Goal: Task Accomplishment & Management: Use online tool/utility

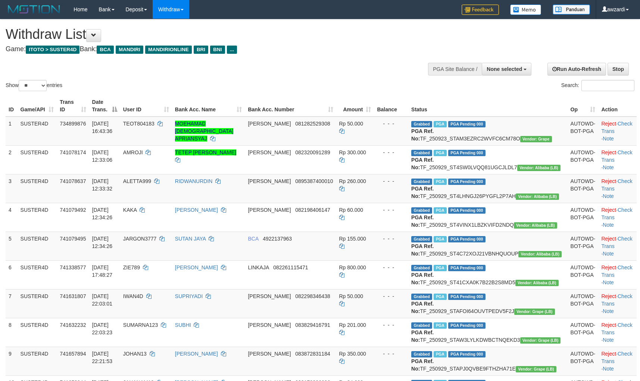
select select
select select "**"
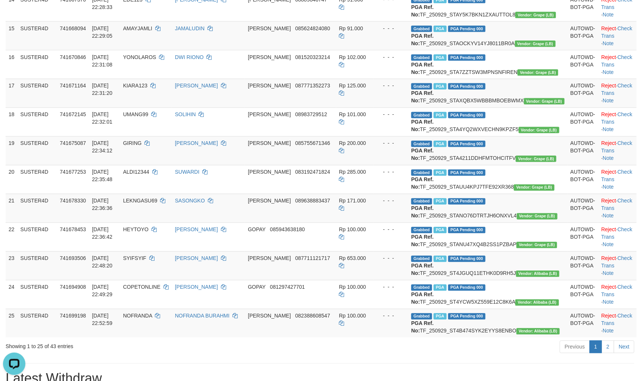
drag, startPoint x: 390, startPoint y: 157, endPoint x: 259, endPoint y: 56, distance: 165.0
click at [374, 50] on td "Rp 91.000" at bounding box center [355, 35] width 38 height 29
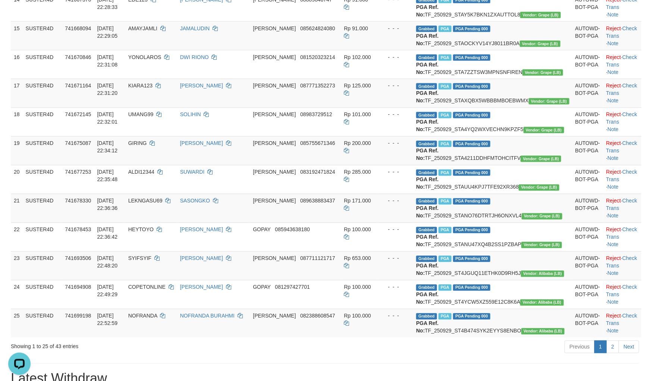
scroll to position [489, 0]
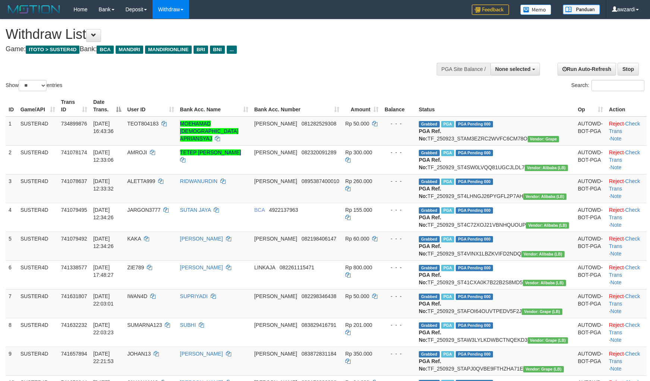
select select
select select "**"
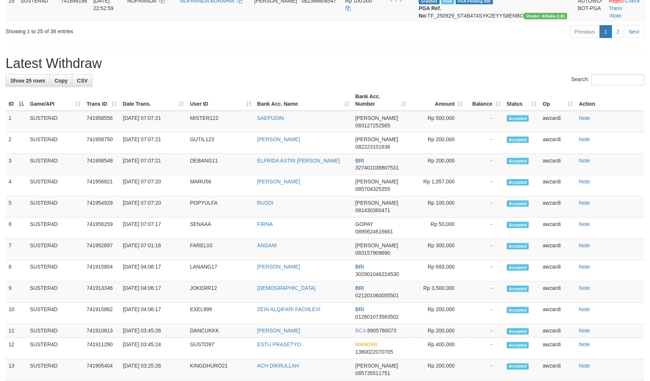
scroll to position [889, 0]
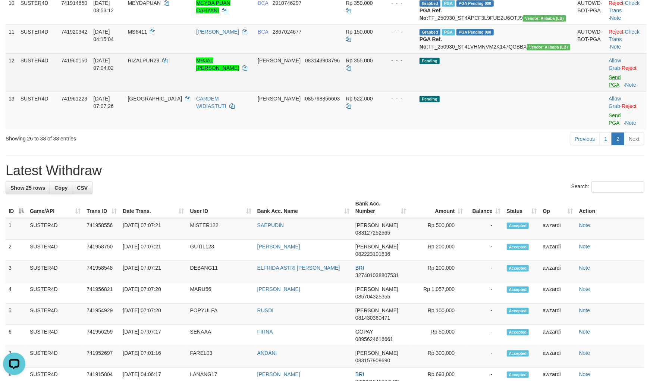
scroll to position [0, 0]
click at [609, 88] on link "Send PGA" at bounding box center [615, 80] width 12 height 13
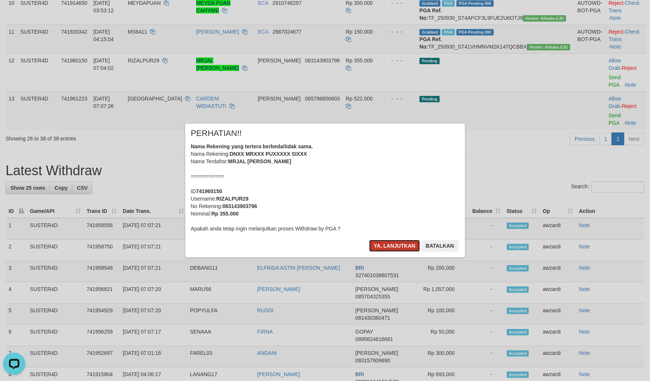
click at [404, 243] on button "Ya, lanjutkan" at bounding box center [394, 246] width 51 height 12
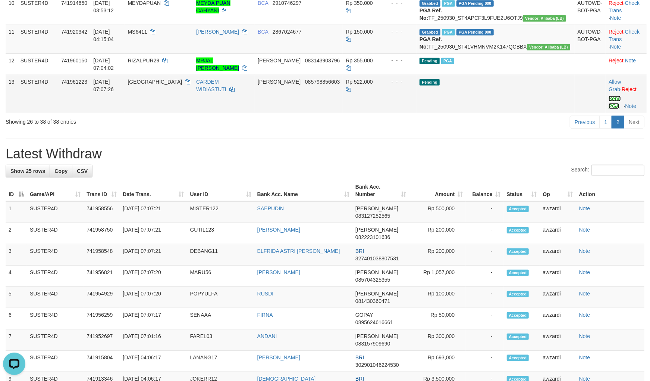
click at [609, 109] on link "Send PGA" at bounding box center [615, 102] width 12 height 13
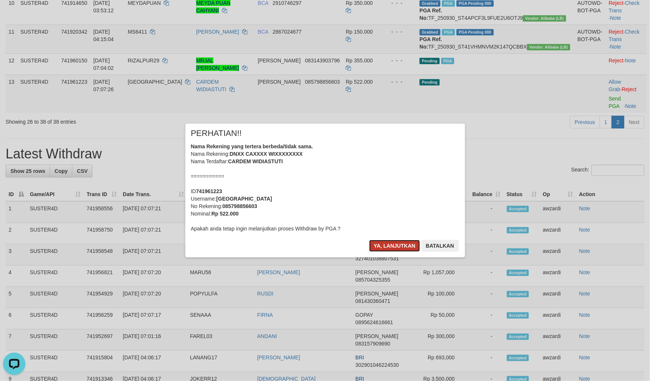
click at [401, 242] on button "Ya, lanjutkan" at bounding box center [394, 246] width 51 height 12
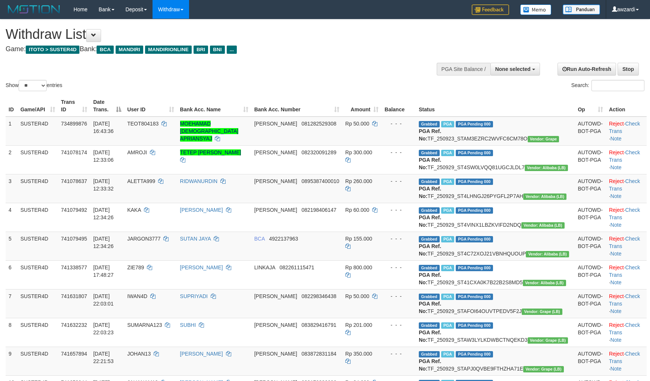
select select
select select "**"
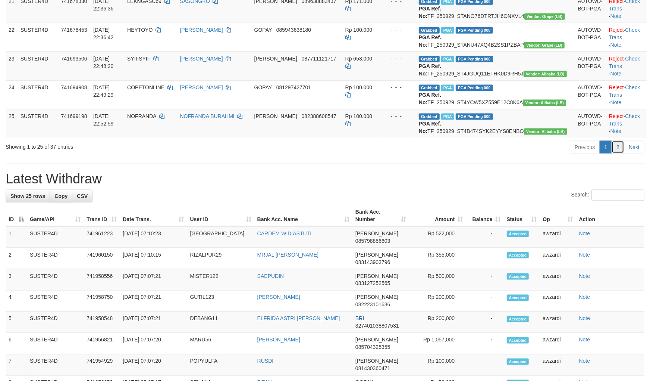
click at [621, 153] on link "2" at bounding box center [618, 147] width 13 height 13
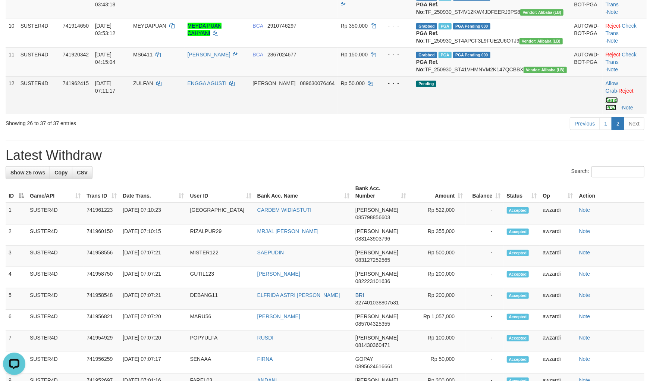
drag, startPoint x: 596, startPoint y: 175, endPoint x: 361, endPoint y: 98, distance: 247.1
click at [606, 110] on link "Send PGA" at bounding box center [612, 103] width 12 height 13
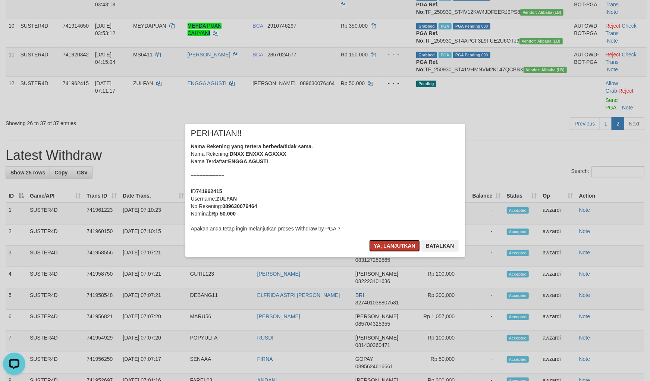
click at [388, 246] on button "Ya, lanjutkan" at bounding box center [394, 246] width 51 height 12
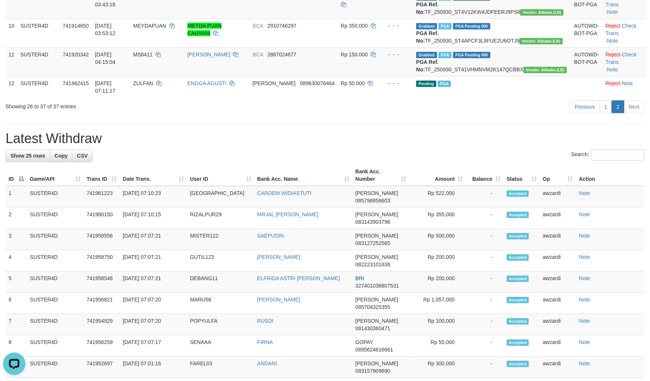
click at [325, 116] on div "Previous 1 2 Next" at bounding box center [460, 108] width 368 height 16
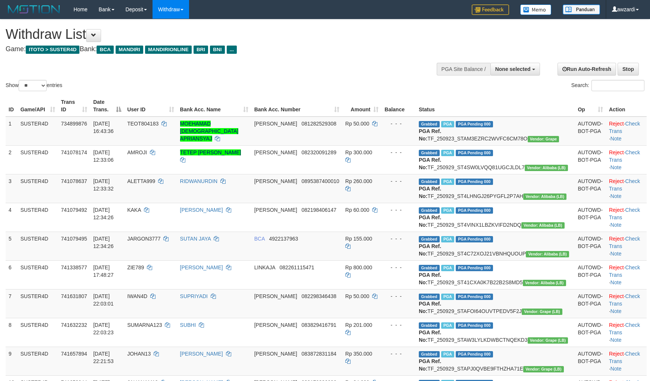
select select
select select "**"
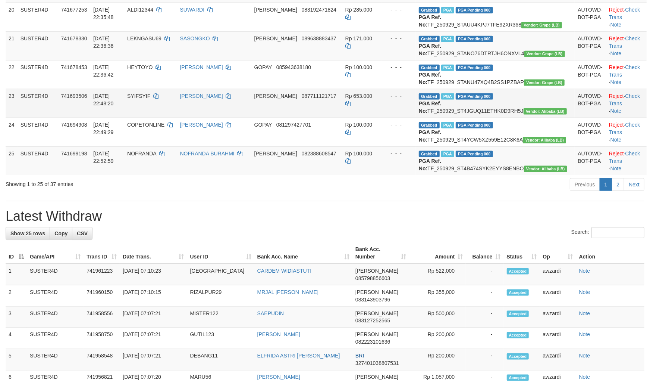
scroll to position [675, 0]
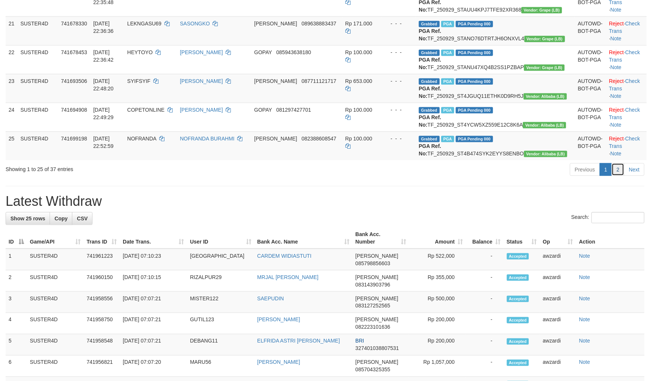
click at [617, 176] on link "2" at bounding box center [618, 169] width 13 height 13
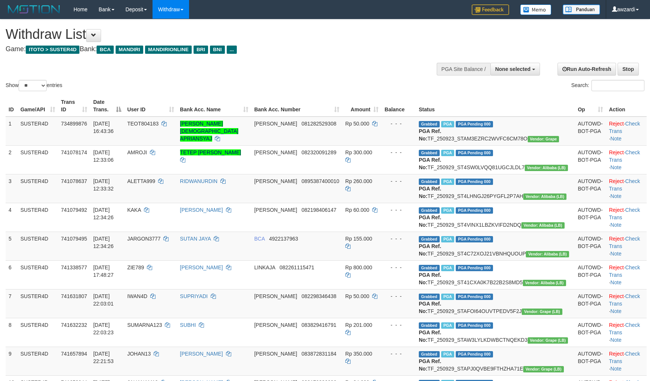
select select
select select "**"
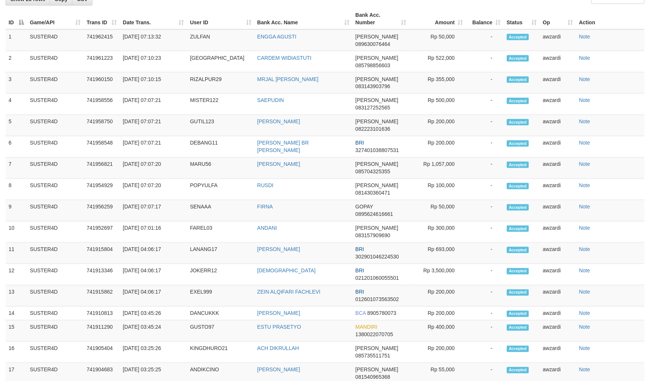
scroll to position [894, 0]
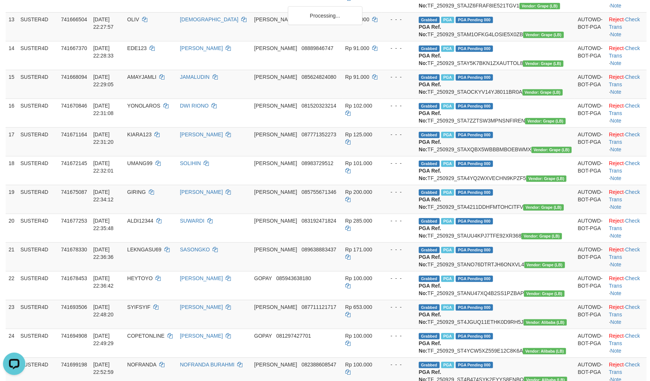
scroll to position [0, 0]
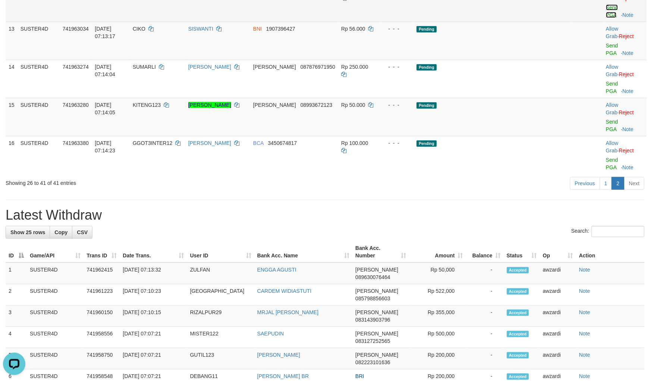
click at [606, 18] on link "Send PGA" at bounding box center [612, 10] width 12 height 13
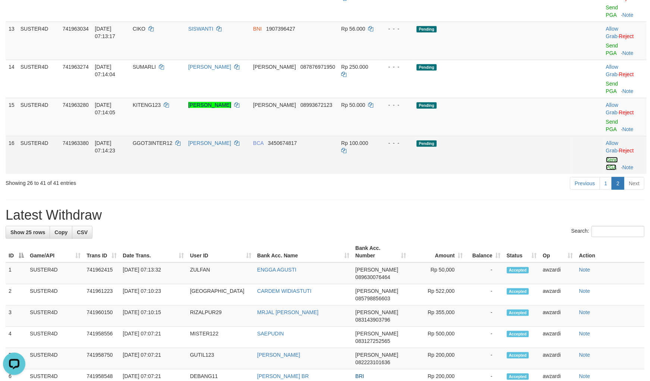
click at [606, 170] on link "Send PGA" at bounding box center [612, 163] width 12 height 13
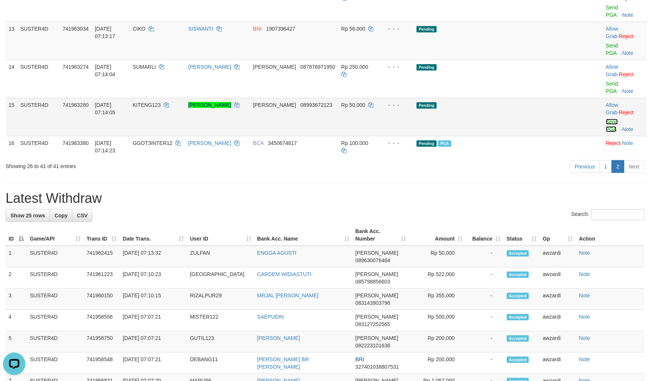
click at [606, 132] on link "Send PGA" at bounding box center [612, 125] width 12 height 13
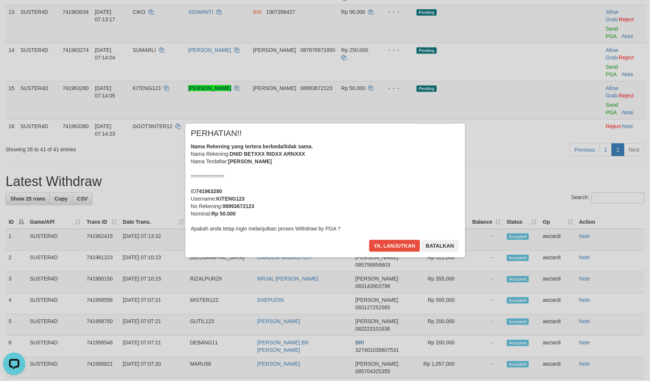
click at [607, 96] on div "× PERHATIAN!! Nama Rekening yang tertera berbeda/tidak sama. Nama Rekening: DNI…" at bounding box center [325, 190] width 650 height 381
click at [396, 247] on button "Ya, lanjutkan" at bounding box center [394, 246] width 51 height 12
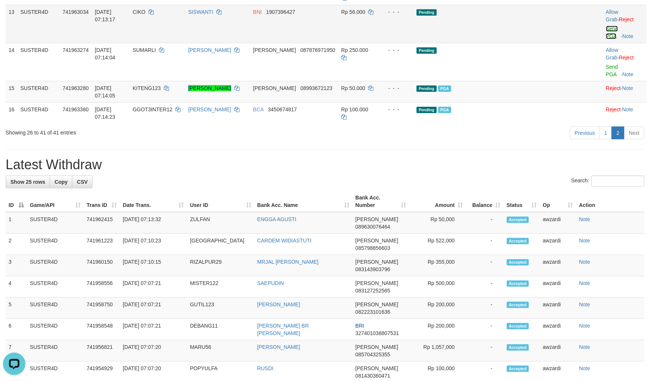
click at [606, 39] on link "Send PGA" at bounding box center [612, 32] width 12 height 13
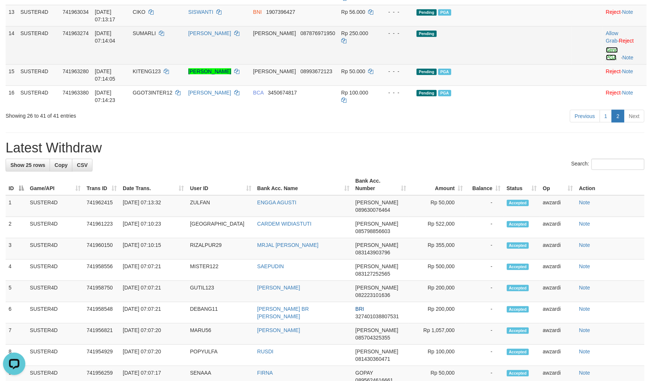
click at [609, 60] on link "Send PGA" at bounding box center [612, 53] width 12 height 13
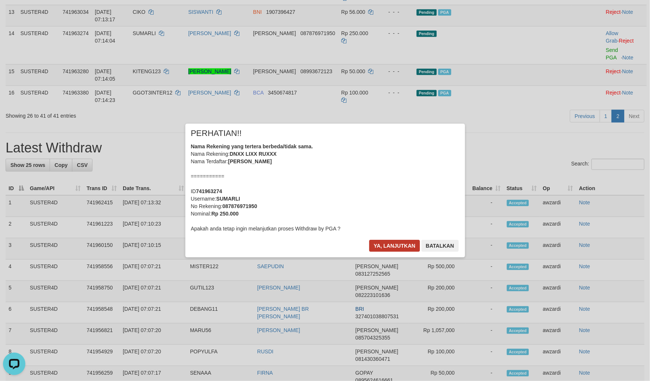
drag, startPoint x: 393, startPoint y: 231, endPoint x: 391, endPoint y: 249, distance: 17.7
click at [393, 234] on div "× PERHATIAN!! Nama Rekening yang tertera berbeda/tidak sama. Nama Rekening: DNX…" at bounding box center [325, 190] width 280 height 134
click at [392, 249] on button "Ya, lanjutkan" at bounding box center [394, 246] width 51 height 12
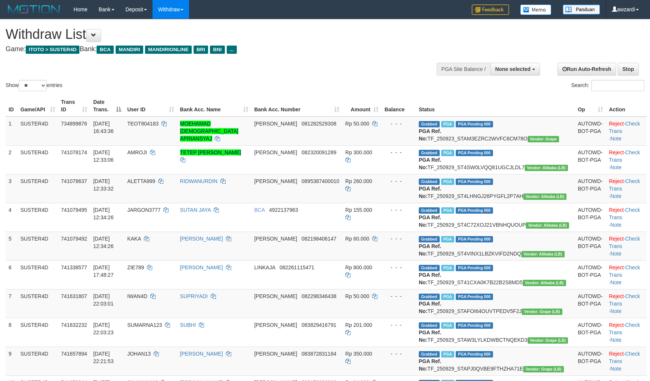
select select
select select "**"
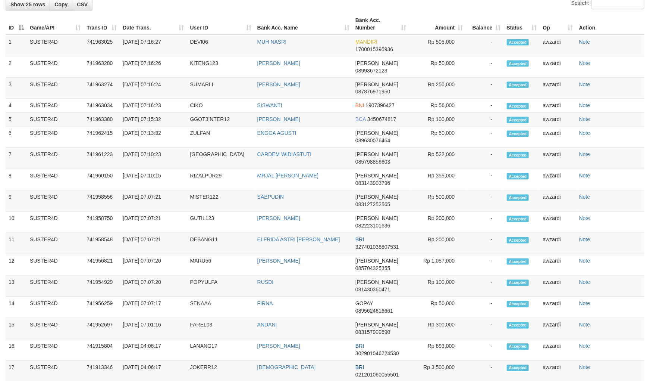
scroll to position [892, 0]
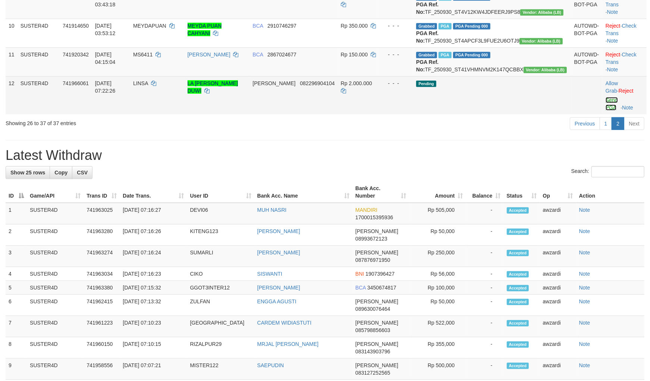
click at [606, 110] on link "Send PGA" at bounding box center [612, 103] width 12 height 13
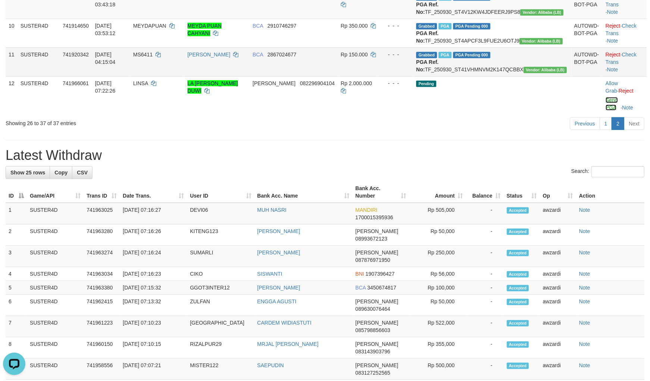
scroll to position [0, 0]
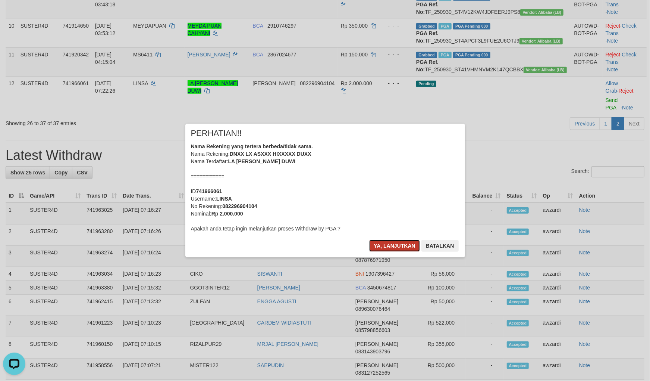
drag, startPoint x: 396, startPoint y: 247, endPoint x: 407, endPoint y: 241, distance: 12.7
click at [396, 248] on button "Ya, lanjutkan" at bounding box center [394, 246] width 51 height 12
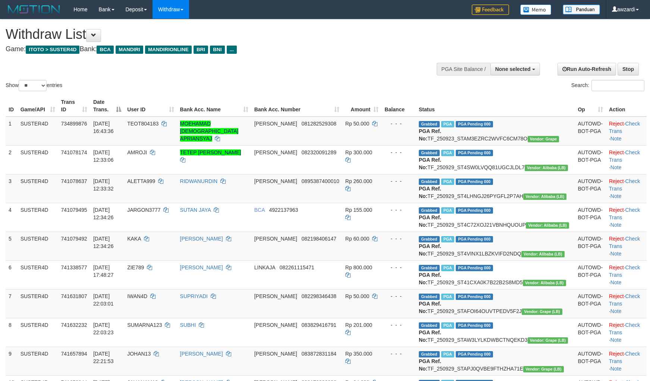
select select
select select "**"
select select
select select "**"
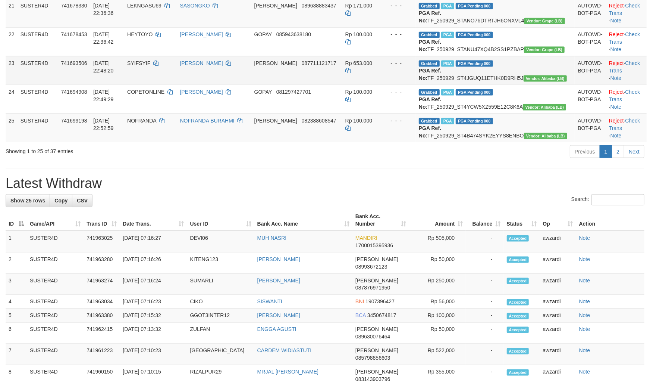
scroll to position [675, 0]
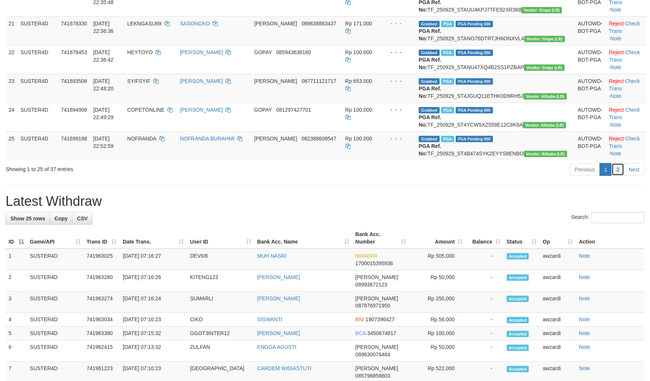
click at [619, 176] on link "2" at bounding box center [618, 169] width 13 height 13
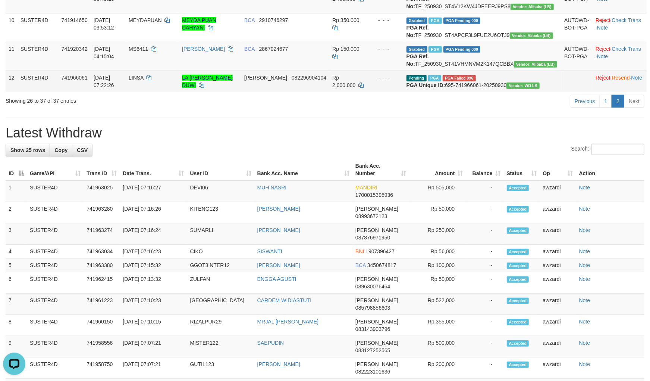
scroll to position [0, 0]
click at [596, 81] on link "Reject" at bounding box center [603, 78] width 15 height 6
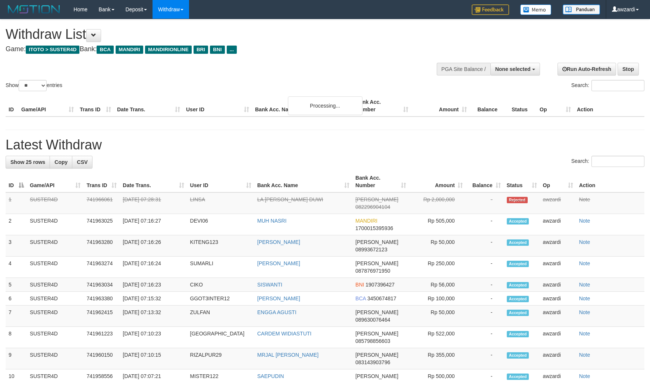
select select
select select "**"
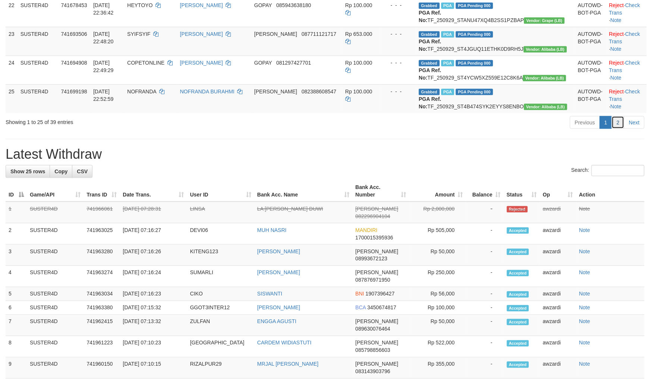
click at [624, 129] on link "2" at bounding box center [618, 122] width 13 height 13
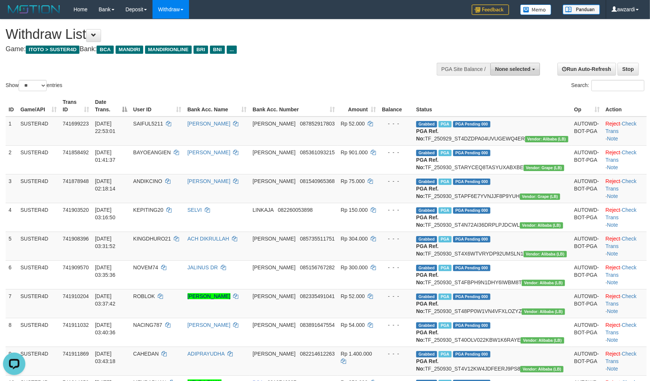
click at [512, 66] on span "None selected" at bounding box center [512, 69] width 35 height 6
click at [492, 105] on label "[ITOTO] SUSTER4D" at bounding box center [504, 107] width 71 height 10
select select "***"
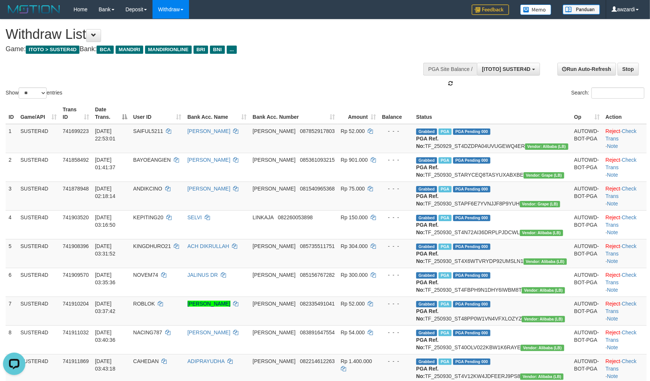
scroll to position [6, 0]
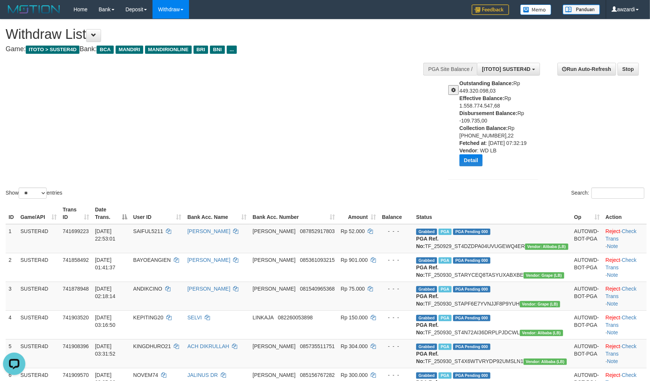
click at [453, 87] on span at bounding box center [453, 89] width 4 height 5
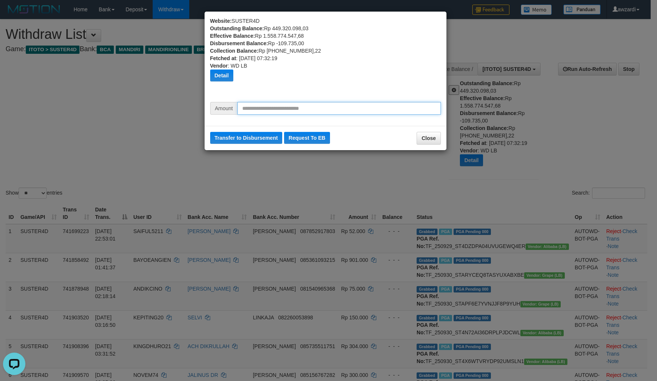
click at [313, 110] on input "text" at bounding box center [338, 108] width 203 height 13
type input "*********"
drag, startPoint x: 249, startPoint y: 134, endPoint x: 355, endPoint y: 35, distance: 144.9
click at [250, 134] on button "Transfer to Disbursement" at bounding box center [246, 138] width 72 height 12
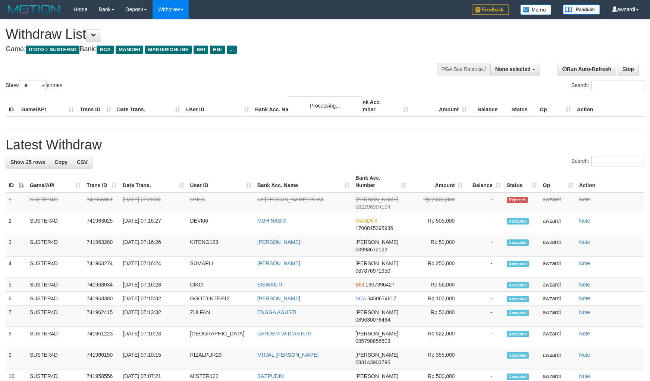
select select
select select "**"
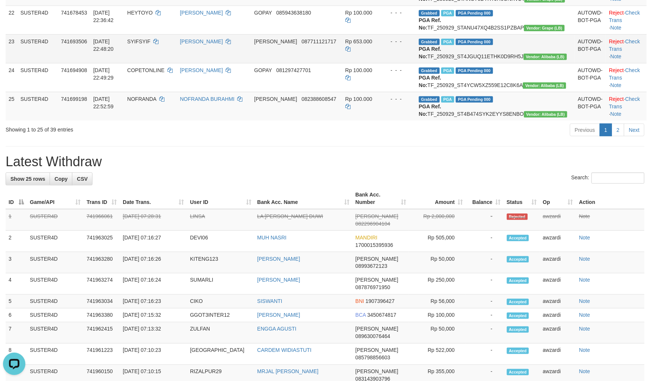
scroll to position [788, 0]
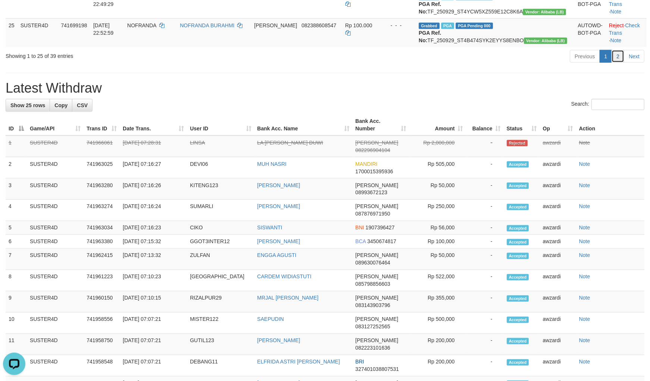
click at [616, 63] on link "2" at bounding box center [618, 56] width 13 height 13
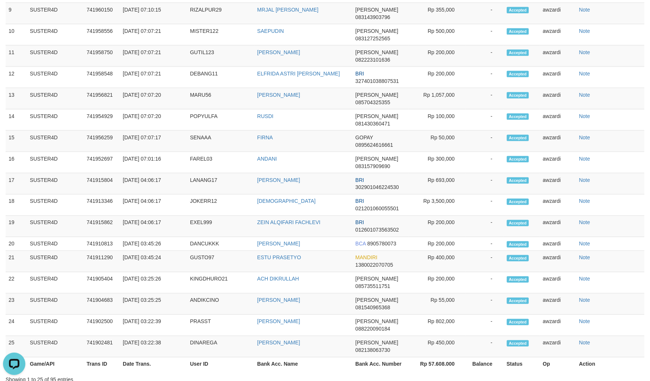
scroll to position [402, 0]
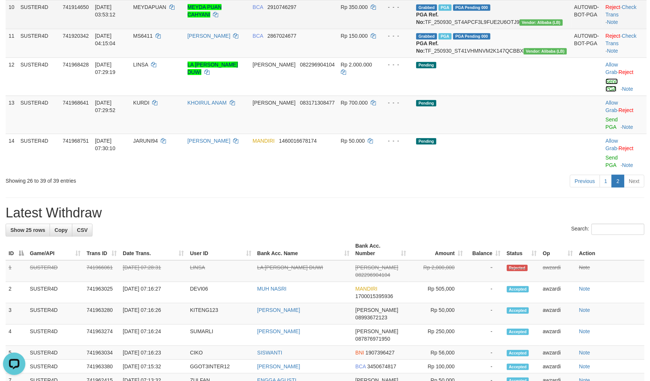
scroll to position [361, 0]
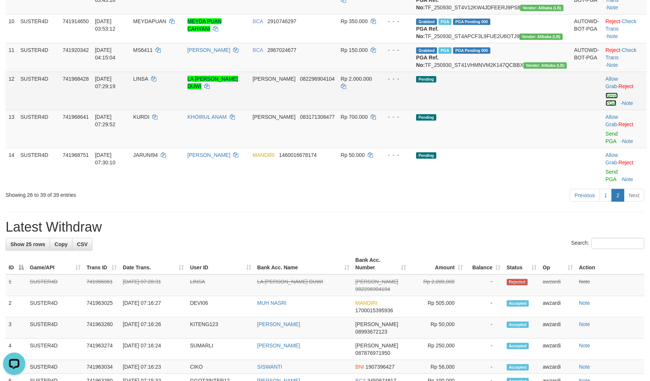
click at [606, 106] on link "Send PGA" at bounding box center [612, 99] width 12 height 13
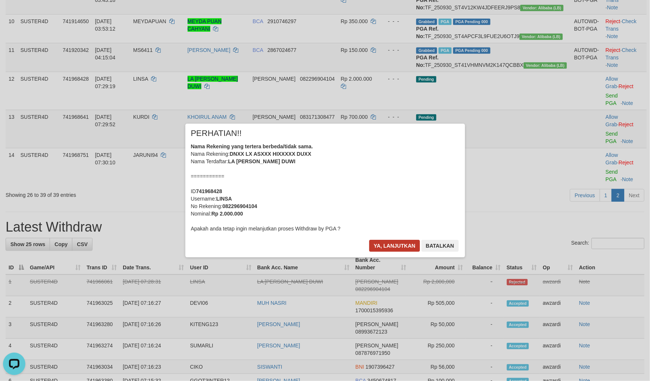
drag, startPoint x: 397, startPoint y: 254, endPoint x: 398, endPoint y: 248, distance: 5.6
click at [397, 252] on div "Ya, lanjutkan Batalkan" at bounding box center [414, 249] width 91 height 18
click at [398, 248] on button "Ya, lanjutkan" at bounding box center [394, 246] width 51 height 12
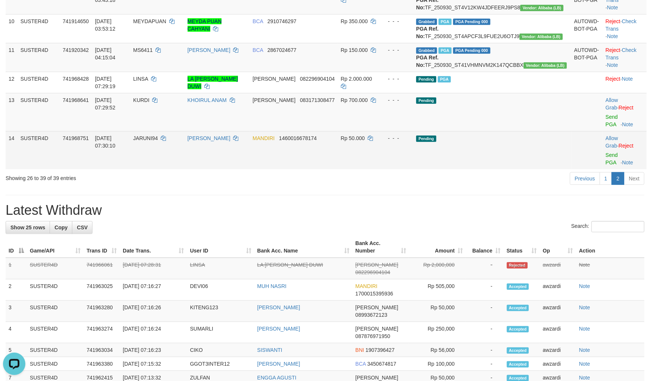
click at [603, 169] on td "Allow Grab · Reject Send PGA · Note" at bounding box center [625, 150] width 44 height 38
click at [606, 165] on link "Send PGA" at bounding box center [612, 158] width 12 height 13
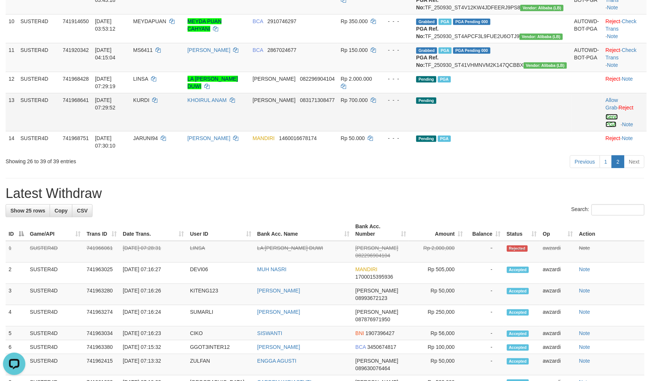
click at [606, 127] on link "Send PGA" at bounding box center [612, 120] width 12 height 13
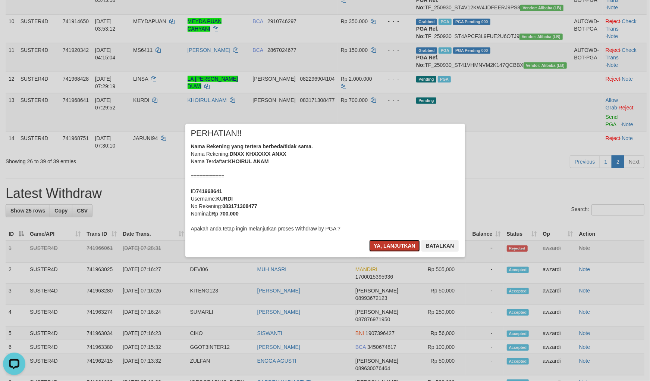
click at [394, 243] on button "Ya, lanjutkan" at bounding box center [394, 246] width 51 height 12
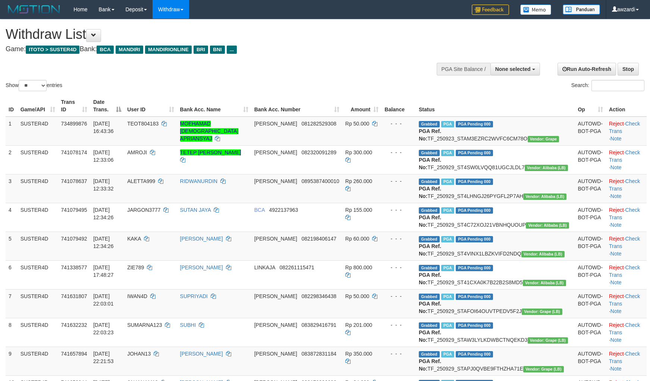
select select
select select "**"
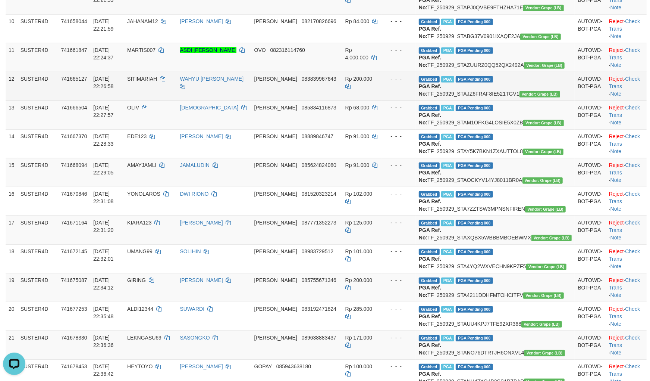
click at [416, 100] on td "- - -" at bounding box center [399, 86] width 34 height 29
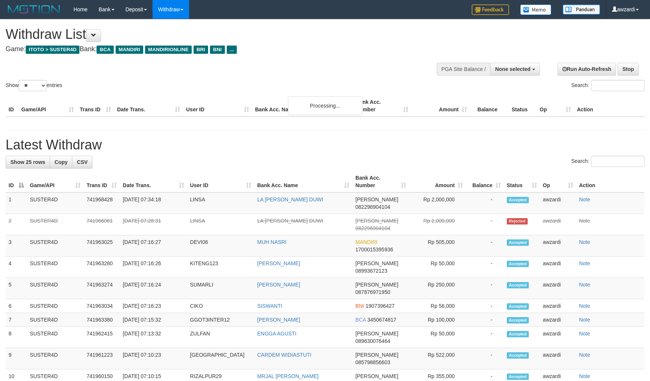
select select
select select "**"
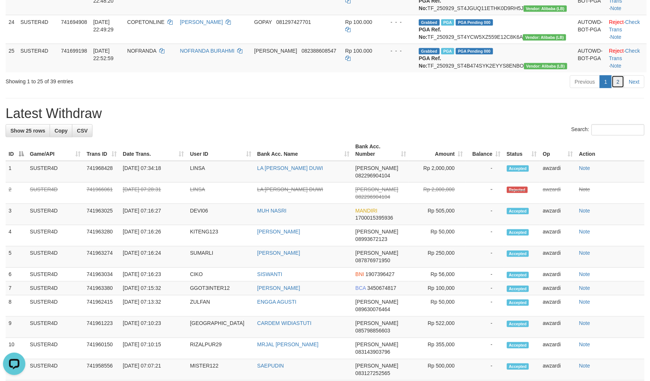
click at [619, 88] on link "2" at bounding box center [618, 81] width 13 height 13
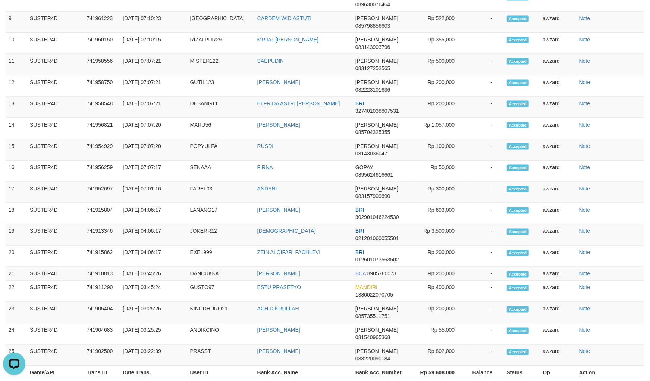
scroll to position [393, 0]
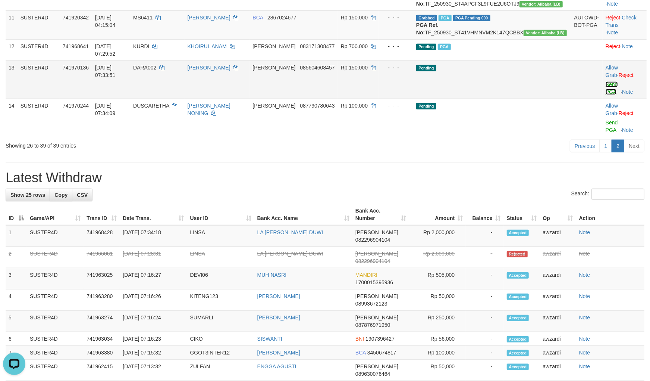
click at [606, 95] on link "Send PGA" at bounding box center [612, 87] width 12 height 13
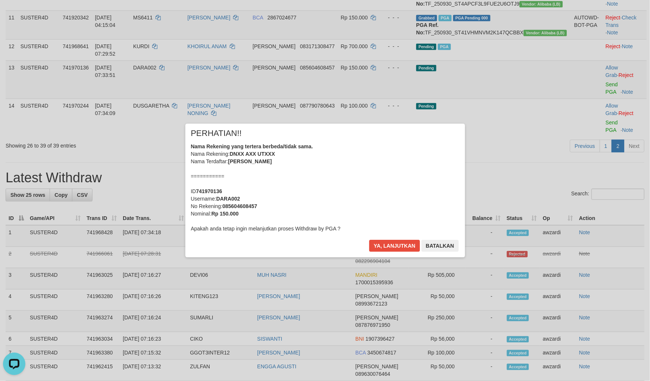
drag, startPoint x: 599, startPoint y: 172, endPoint x: 406, endPoint y: 238, distance: 204.1
click at [598, 172] on div "× PERHATIAN!! Nama Rekening yang tertera berbeda/tidak sama. Nama Rekening: DNX…" at bounding box center [325, 190] width 650 height 163
click at [404, 245] on button "Ya, lanjutkan" at bounding box center [394, 246] width 51 height 12
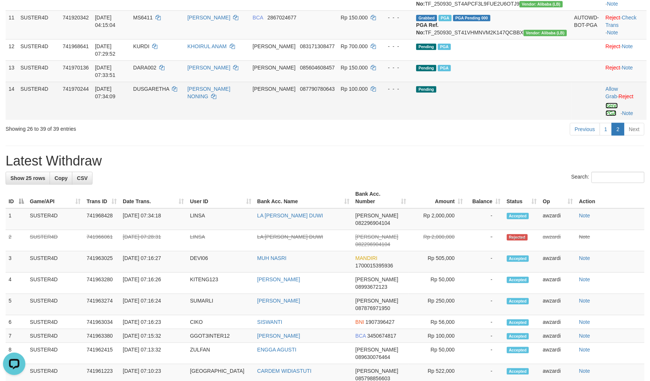
click at [606, 116] on link "Send PGA" at bounding box center [612, 109] width 12 height 13
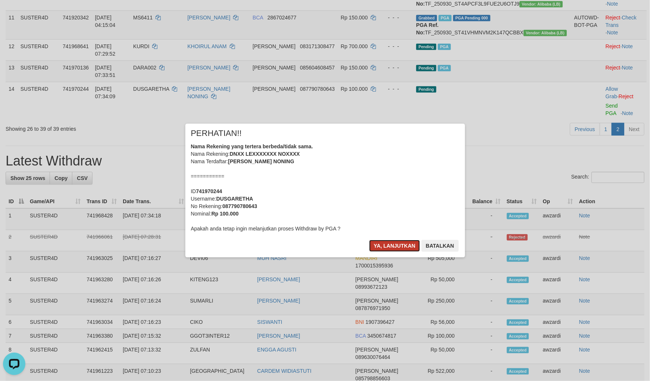
click at [398, 246] on button "Ya, lanjutkan" at bounding box center [394, 246] width 51 height 12
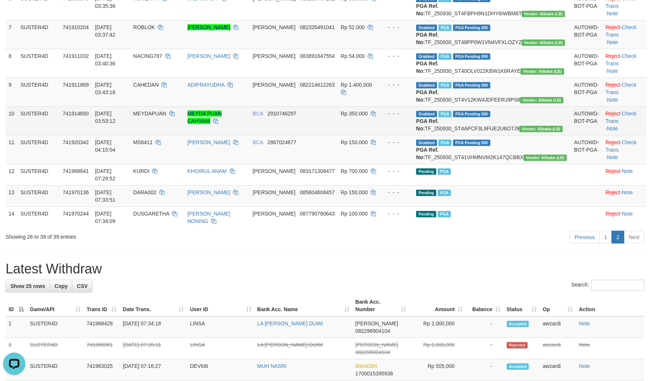
scroll to position [266, 0]
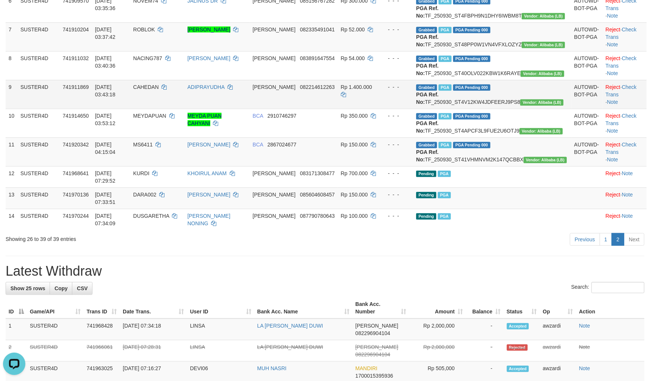
click at [60, 109] on td "SUSTER4D" at bounding box center [39, 94] width 42 height 29
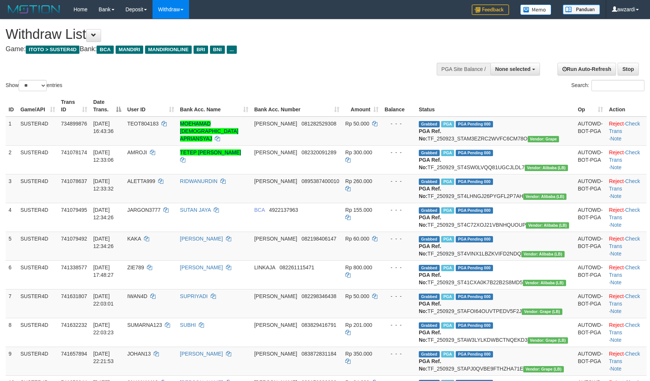
select select
select select "**"
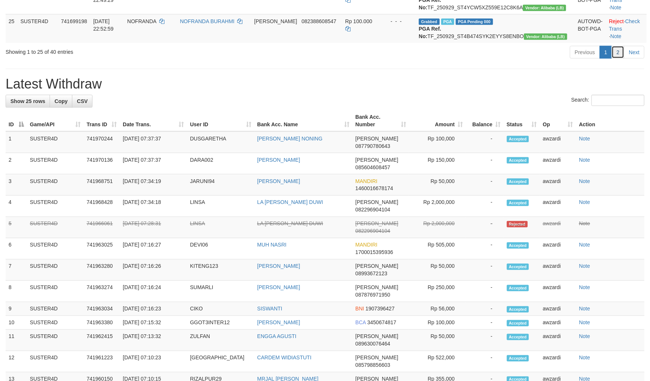
click at [619, 59] on link "2" at bounding box center [618, 52] width 13 height 13
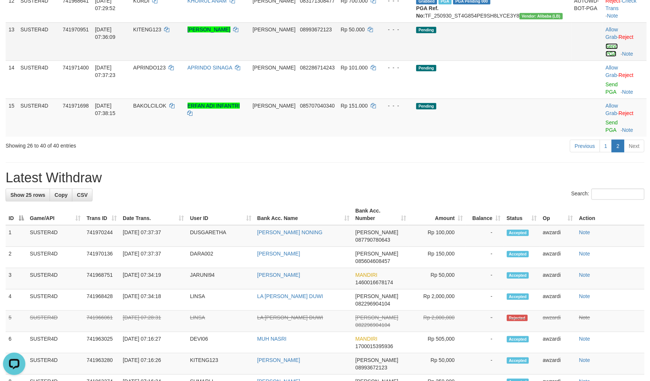
click at [606, 57] on link "Send PGA" at bounding box center [612, 49] width 12 height 13
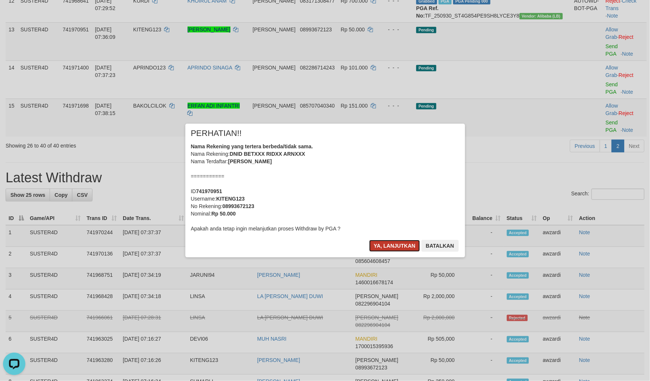
click at [385, 245] on button "Ya, lanjutkan" at bounding box center [394, 246] width 51 height 12
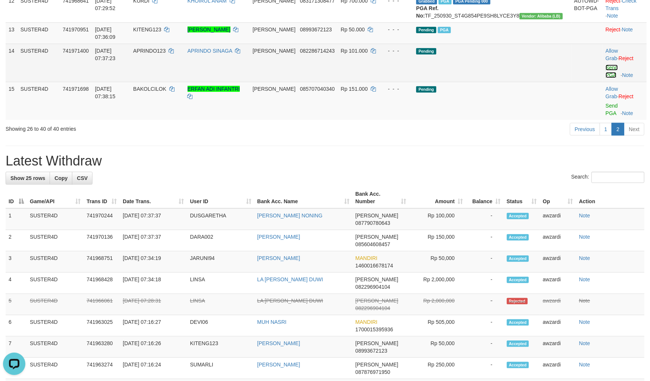
click at [606, 78] on link "Send PGA" at bounding box center [612, 71] width 12 height 13
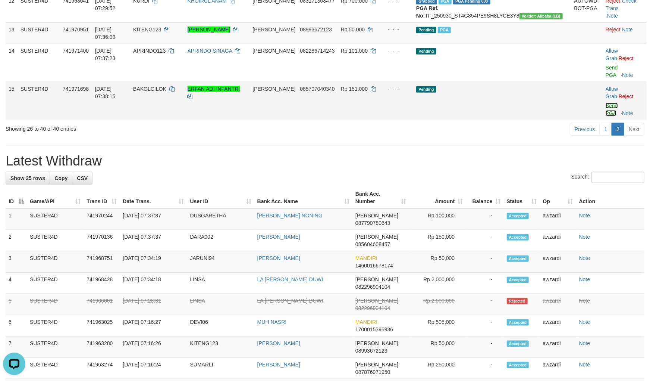
click at [606, 116] on link "Send PGA" at bounding box center [612, 109] width 12 height 13
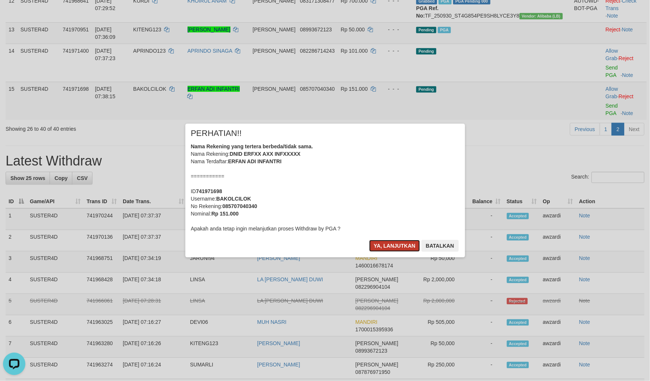
click at [381, 249] on button "Ya, lanjutkan" at bounding box center [394, 246] width 51 height 12
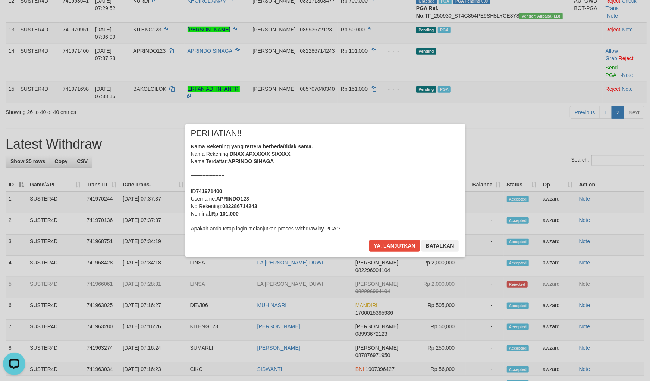
drag, startPoint x: 390, startPoint y: 233, endPoint x: 392, endPoint y: 237, distance: 4.9
click at [391, 234] on div "× PERHATIAN!! Nama Rekening yang tertera berbeda/tidak sama. Nama Rekening: DNX…" at bounding box center [325, 190] width 280 height 134
click at [394, 241] on button "Ya, lanjutkan" at bounding box center [394, 246] width 51 height 12
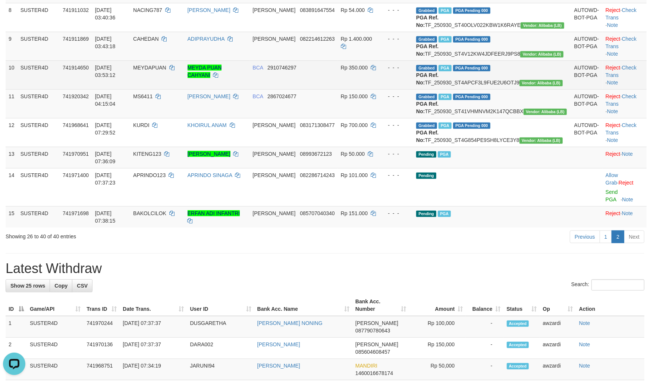
scroll to position [273, 0]
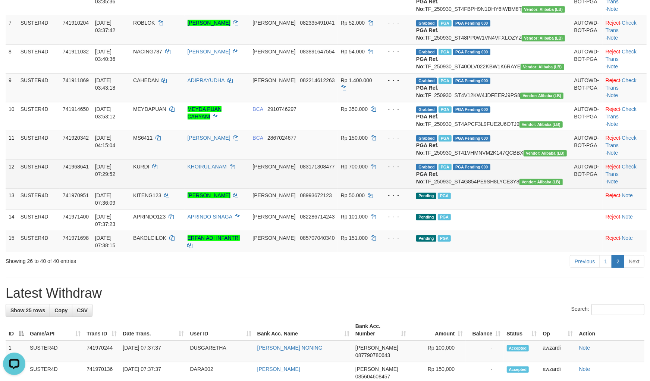
click at [476, 188] on td "Grabbed PGA PGA Pending 000 PGA Ref. No: TF_250930_ST4G854PE9SH8LYCE3Y8 Vendor:…" at bounding box center [492, 173] width 158 height 29
copy td "TF_250930_ST4G854PE9SH8LYCE3Y8"
click at [476, 188] on td "Grabbed PGA PGA Pending 000 PGA Ref. No: TF_250930_ST4G854PE9SH8LYCE3Y8 Vendor:…" at bounding box center [492, 173] width 158 height 29
click at [158, 188] on td "KURDI" at bounding box center [157, 173] width 54 height 29
copy td "KURDI"
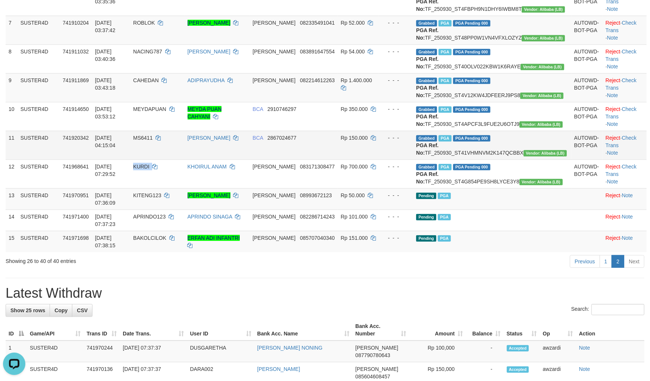
drag, startPoint x: 158, startPoint y: 247, endPoint x: 442, endPoint y: 238, distance: 283.7
click at [159, 188] on td "KURDI" at bounding box center [157, 173] width 54 height 29
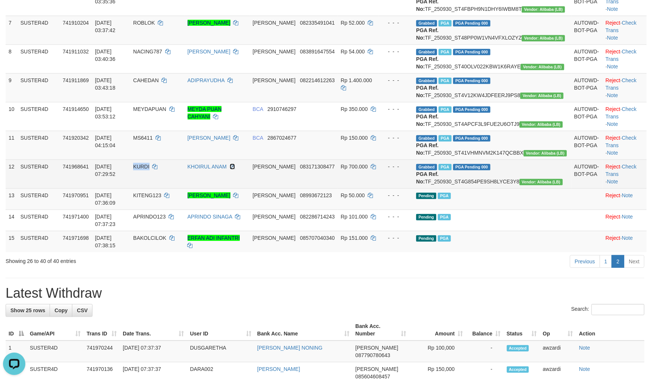
click at [235, 169] on icon at bounding box center [232, 166] width 5 height 5
copy span "KURDI"
click at [150, 169] on span "KURDI" at bounding box center [141, 166] width 16 height 6
copy td "KURDI"
drag, startPoint x: 169, startPoint y: 247, endPoint x: 24, endPoint y: 24, distance: 265.7
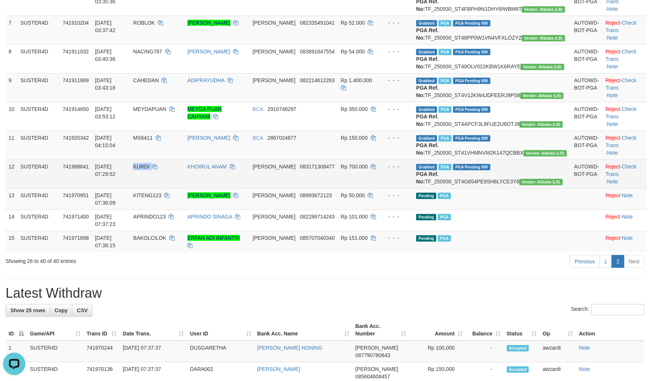
click at [150, 169] on span "KURDI" at bounding box center [141, 166] width 16 height 6
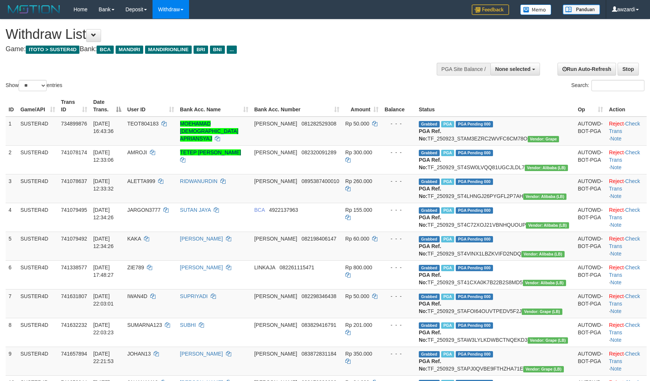
select select
select select "**"
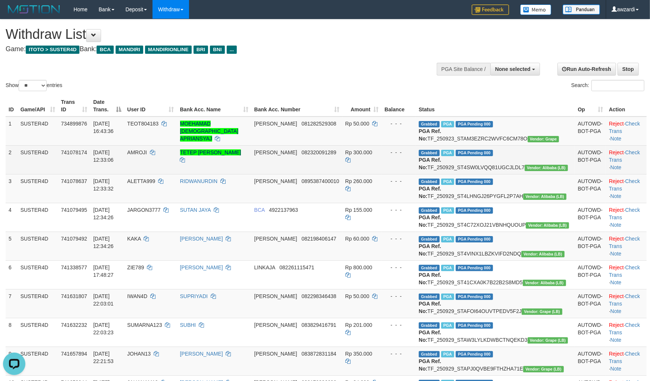
click at [79, 174] on td "741078174" at bounding box center [74, 159] width 32 height 29
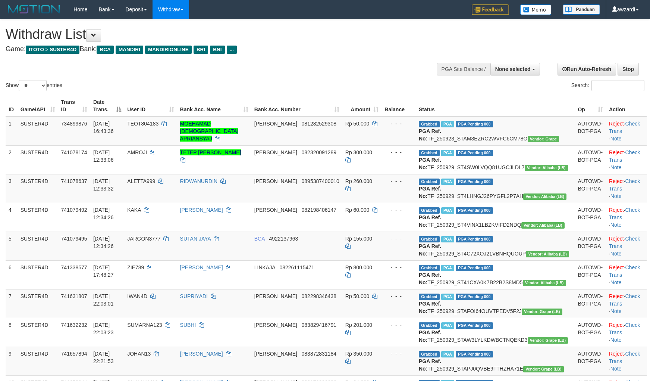
select select
select select "**"
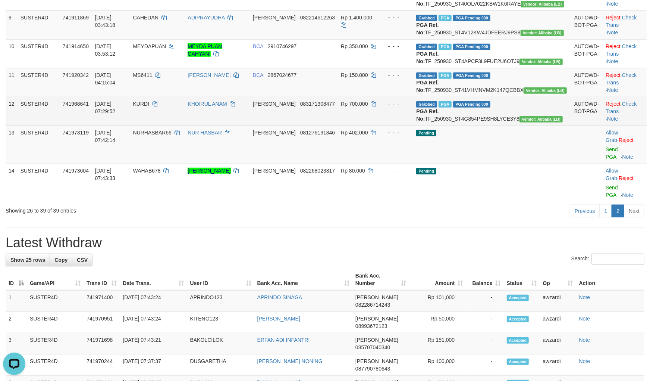
scroll to position [333, 0]
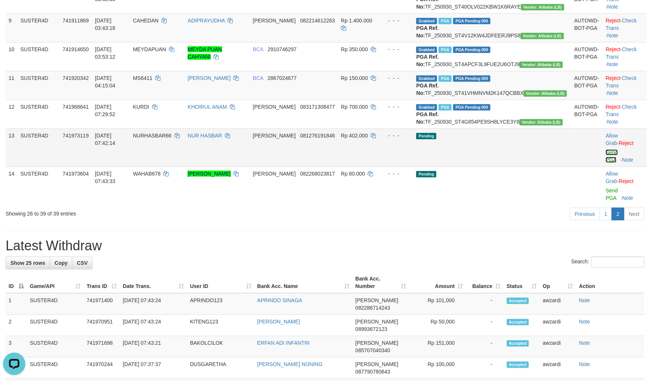
click at [606, 163] on link "Send PGA" at bounding box center [612, 155] width 12 height 13
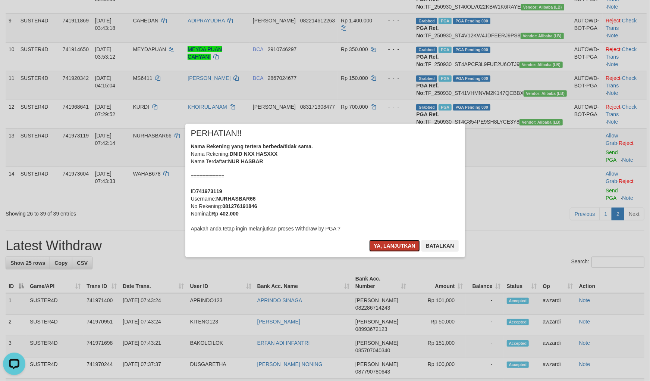
click at [396, 249] on button "Ya, lanjutkan" at bounding box center [394, 246] width 51 height 12
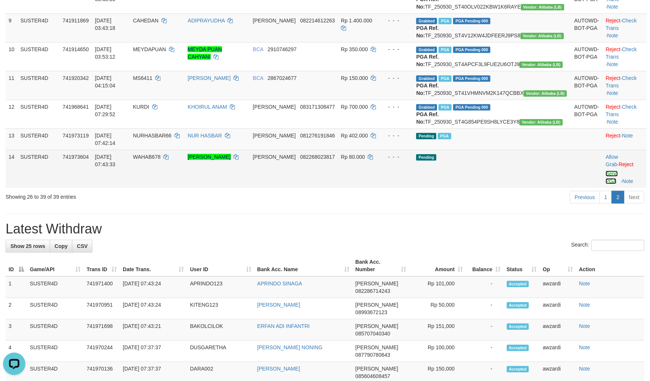
click at [607, 184] on link "Send PGA" at bounding box center [612, 177] width 12 height 13
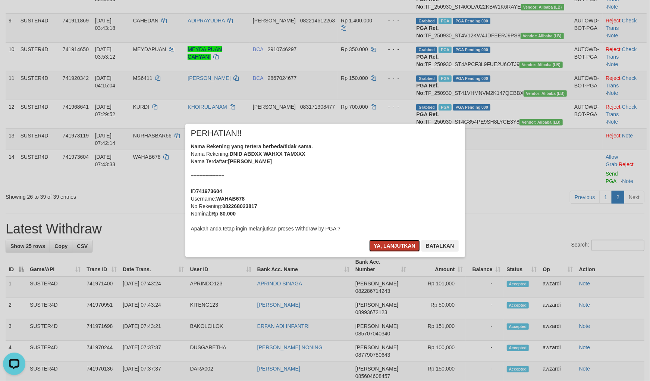
click at [397, 247] on button "Ya, lanjutkan" at bounding box center [394, 246] width 51 height 12
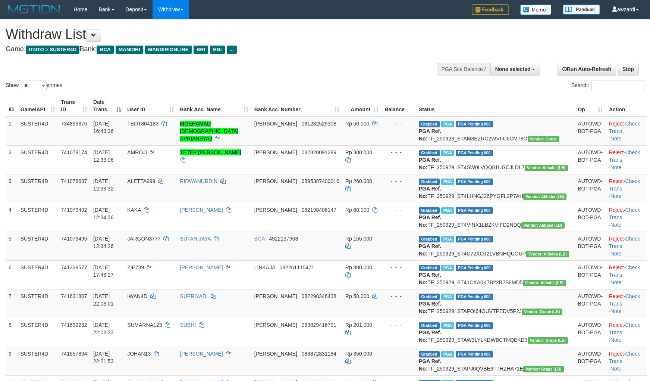
select select
select select "**"
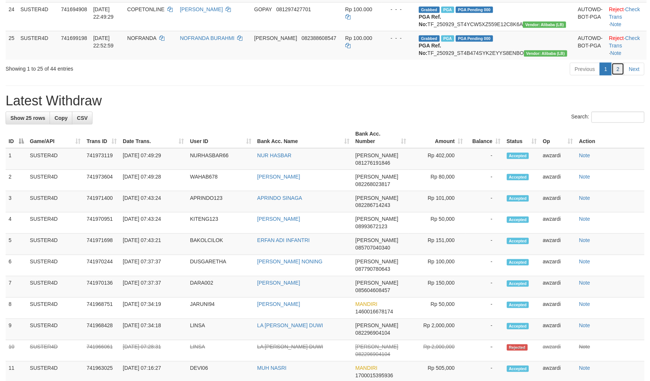
click at [619, 75] on link "2" at bounding box center [618, 69] width 13 height 13
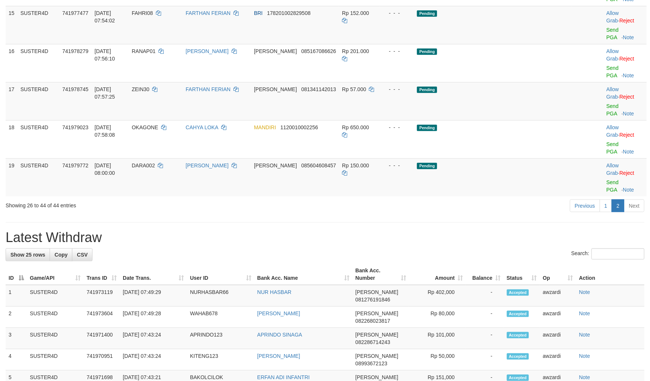
click at [607, 179] on link "Send PGA" at bounding box center [613, 185] width 12 height 13
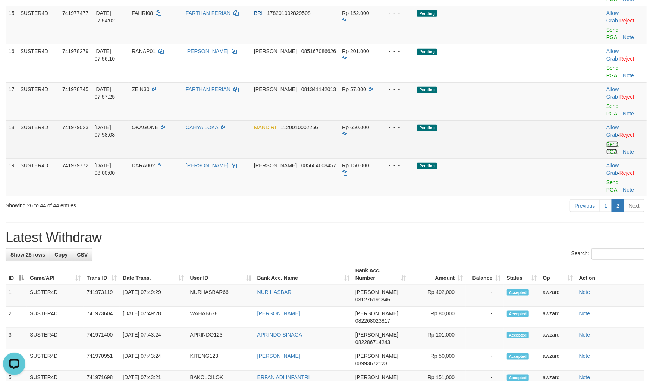
click at [612, 150] on link "Send PGA" at bounding box center [613, 147] width 12 height 13
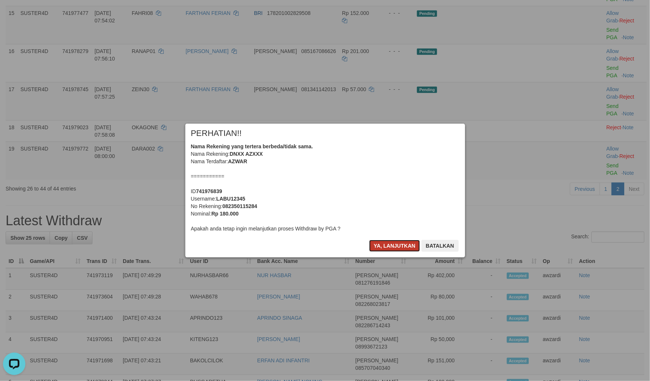
click at [375, 243] on button "Ya, lanjutkan" at bounding box center [394, 246] width 51 height 12
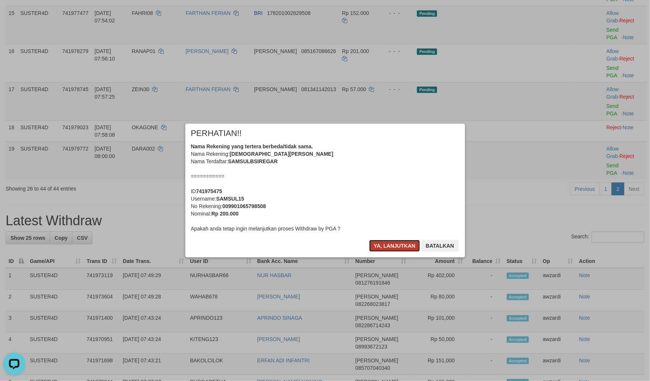
click at [381, 243] on button "Ya, lanjutkan" at bounding box center [394, 246] width 51 height 12
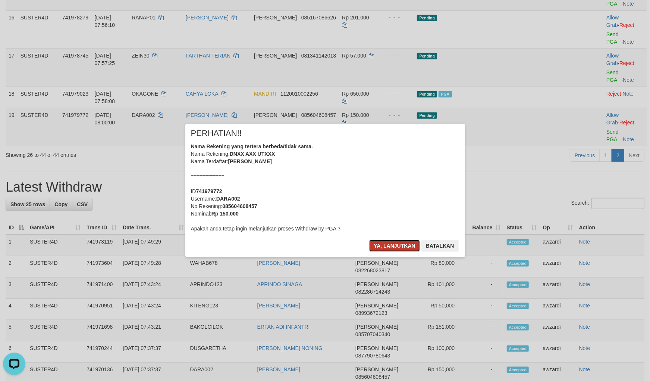
click at [387, 247] on button "Ya, lanjutkan" at bounding box center [394, 246] width 51 height 12
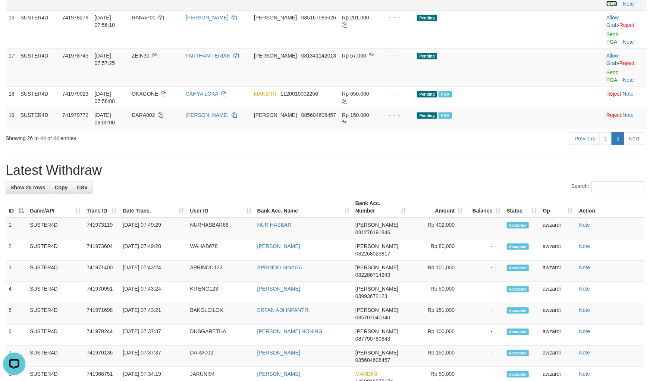
click at [607, 7] on link "Send PGA" at bounding box center [613, -1] width 12 height 13
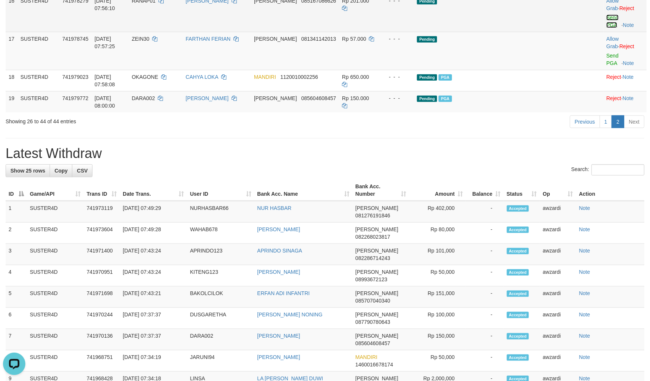
click at [607, 28] on link "Send PGA" at bounding box center [613, 21] width 12 height 13
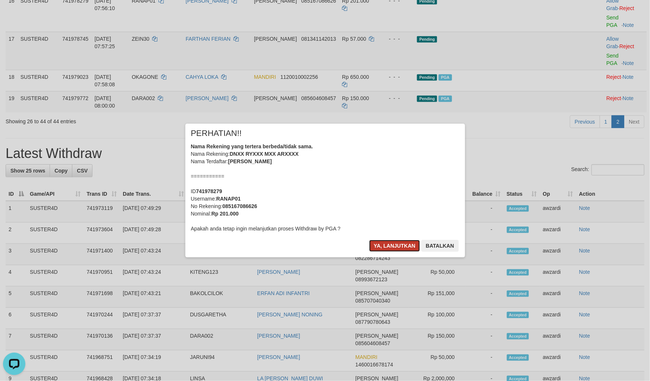
click at [390, 244] on button "Ya, lanjutkan" at bounding box center [394, 246] width 51 height 12
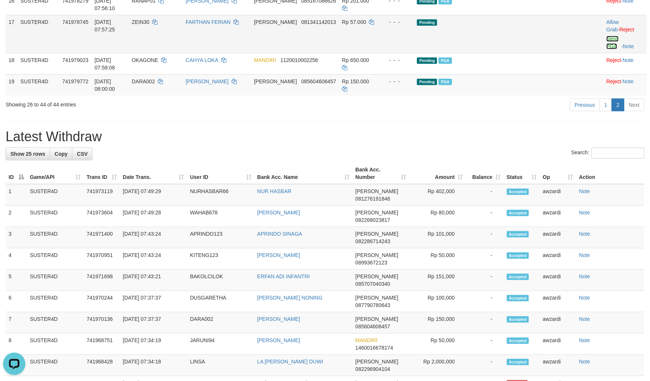
click at [607, 49] on link "Send PGA" at bounding box center [613, 42] width 12 height 13
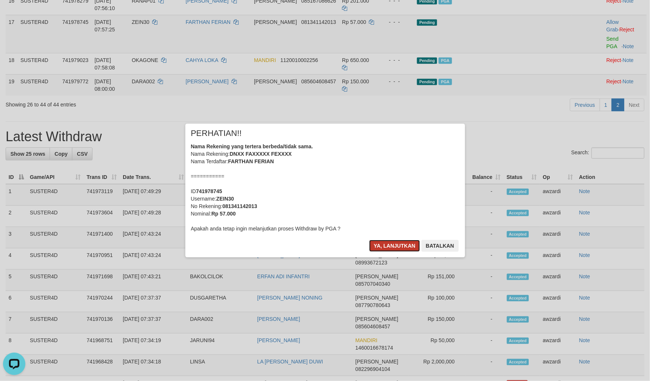
click at [397, 251] on button "Ya, lanjutkan" at bounding box center [394, 246] width 51 height 12
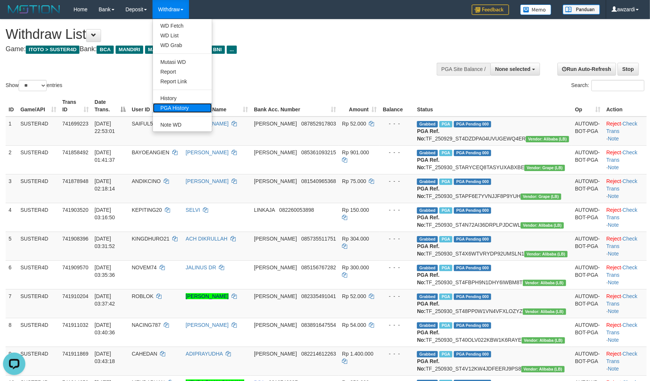
click at [185, 107] on link "PGA History" at bounding box center [182, 108] width 59 height 10
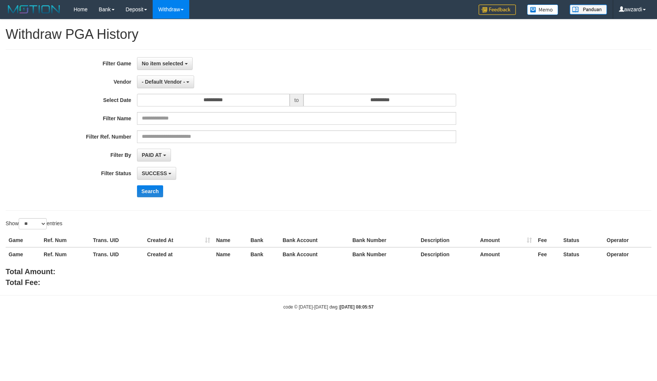
select select
select select "**"
click at [159, 56] on div "**********" at bounding box center [328, 129] width 645 height 161
click at [163, 63] on span "No item selected" at bounding box center [162, 63] width 41 height 6
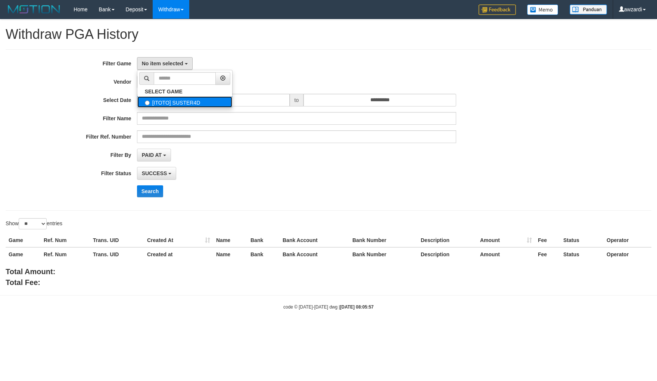
click at [167, 98] on label "[ITOTO] SUSTER4D" at bounding box center [184, 101] width 95 height 11
select select "***"
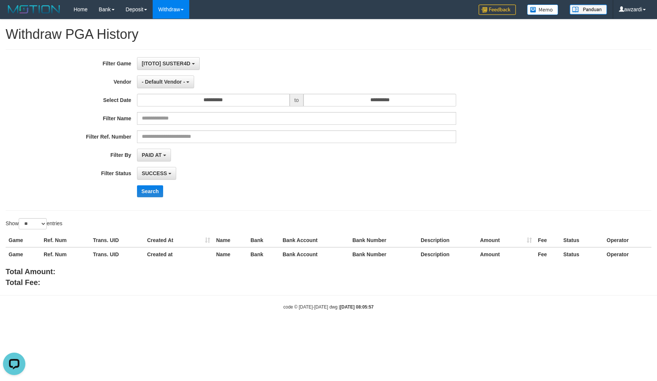
click at [47, 132] on label "Filter Ref. Number" at bounding box center [68, 135] width 137 height 10
click at [173, 64] on span "[ITOTO] SUSTER4D" at bounding box center [166, 63] width 49 height 6
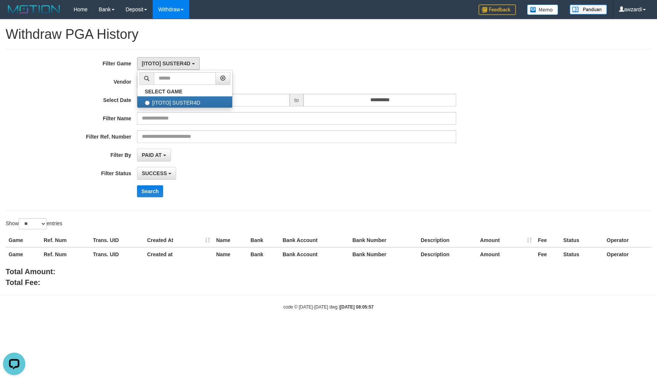
click at [282, 60] on div "[ITOTO] SUSTER4D SELECT GAME [ITOTO] SUSTER4D" at bounding box center [296, 63] width 319 height 13
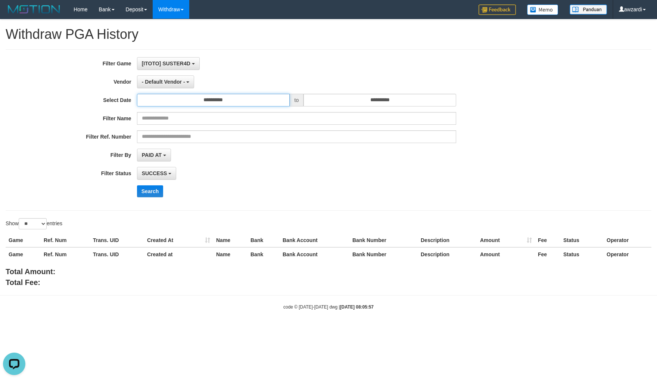
click at [230, 99] on input "**********" at bounding box center [213, 100] width 153 height 13
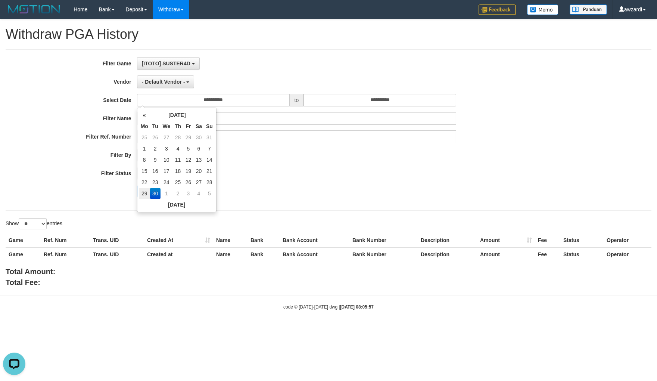
click at [144, 193] on td "29" at bounding box center [144, 193] width 11 height 11
type input "**********"
drag, startPoint x: 308, startPoint y: 172, endPoint x: 346, endPoint y: 112, distance: 70.8
click at [310, 169] on div "SUCCESS SUCCESS ON PROCESS FAILED" at bounding box center [296, 173] width 319 height 13
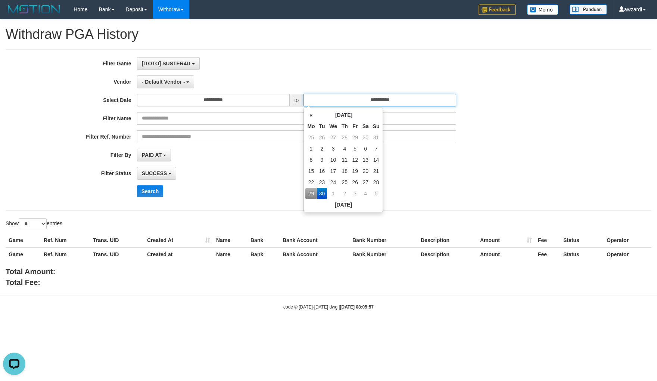
drag, startPoint x: 370, startPoint y: 96, endPoint x: 408, endPoint y: 122, distance: 45.1
click at [371, 96] on input "**********" at bounding box center [379, 100] width 153 height 13
click at [313, 192] on td "29" at bounding box center [310, 193] width 11 height 11
type input "**********"
drag, startPoint x: 469, startPoint y: 181, endPoint x: 298, endPoint y: 146, distance: 173.8
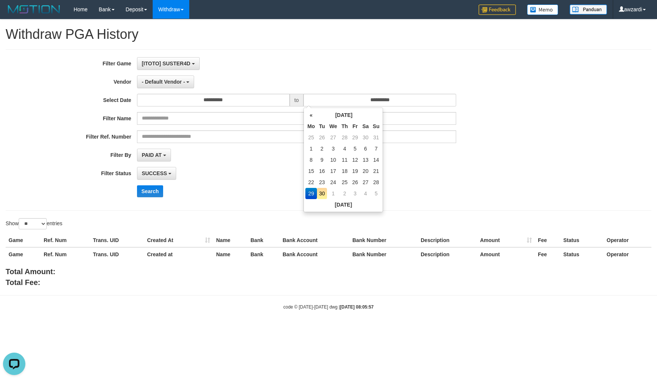
click at [463, 181] on div "**********" at bounding box center [273, 130] width 547 height 146
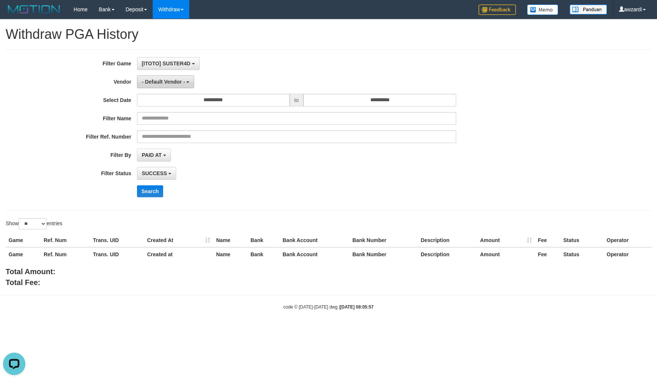
click at [175, 80] on span "- Default Vendor -" at bounding box center [163, 82] width 43 height 6
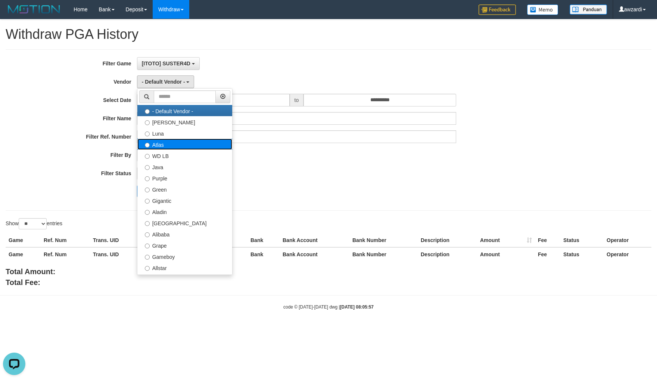
click at [163, 141] on label "Atlas" at bounding box center [184, 143] width 95 height 11
select select "**********"
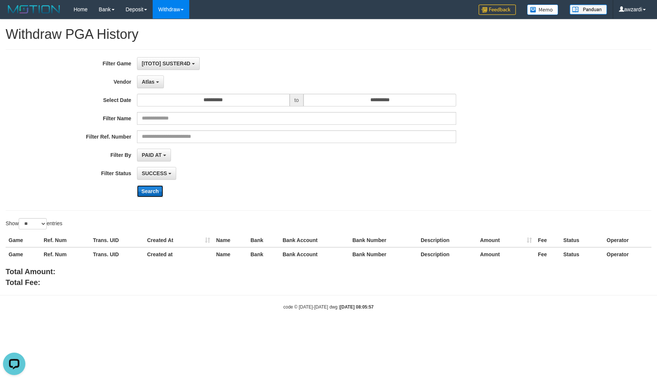
click at [151, 192] on button "Search" at bounding box center [150, 191] width 26 height 12
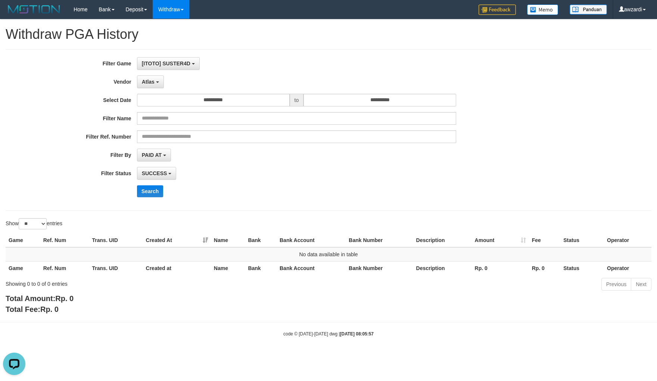
click at [57, 156] on label "Filter By" at bounding box center [68, 153] width 137 height 10
click at [151, 80] on span "Atlas" at bounding box center [148, 82] width 13 height 6
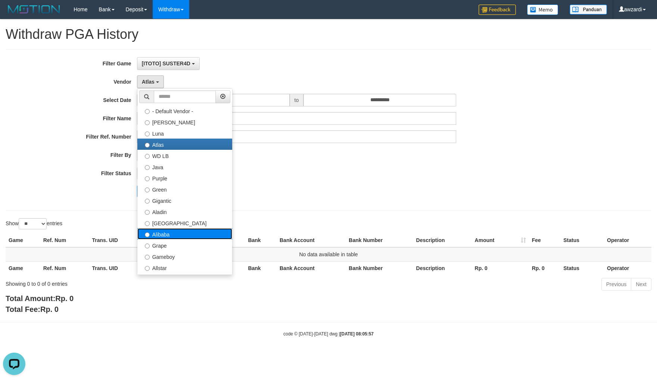
click at [167, 234] on label "Alibaba" at bounding box center [184, 233] width 95 height 11
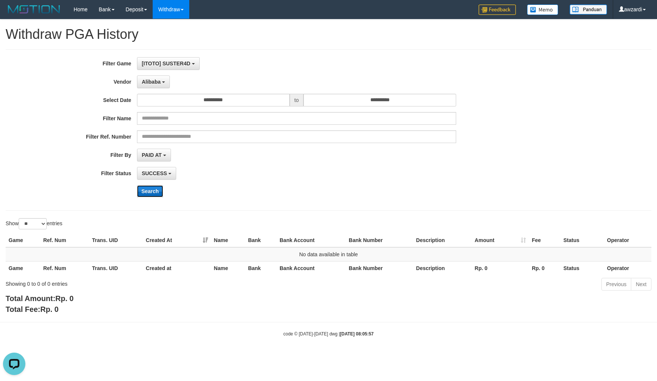
click at [154, 195] on button "Search" at bounding box center [150, 191] width 26 height 12
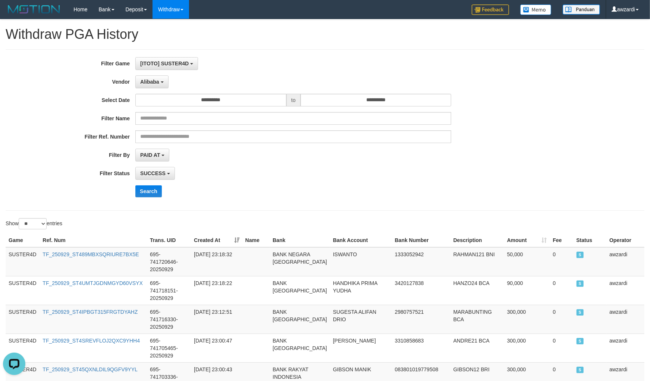
click at [329, 162] on div "**********" at bounding box center [271, 130] width 542 height 146
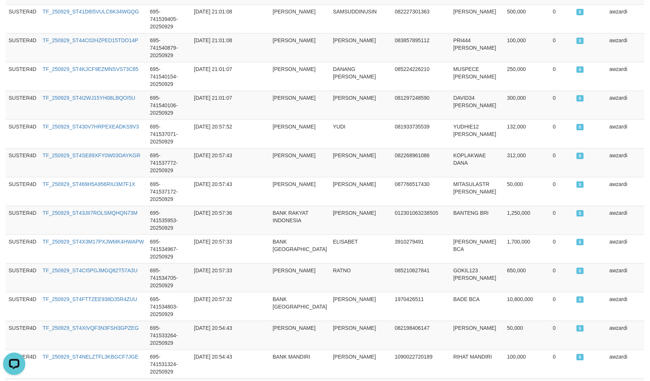
scroll to position [584, 0]
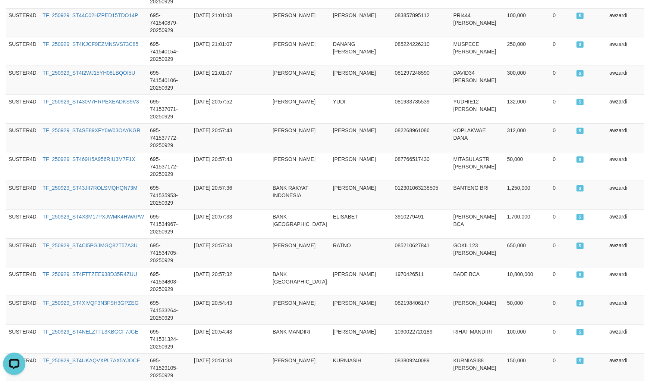
copy span "162,738,000"
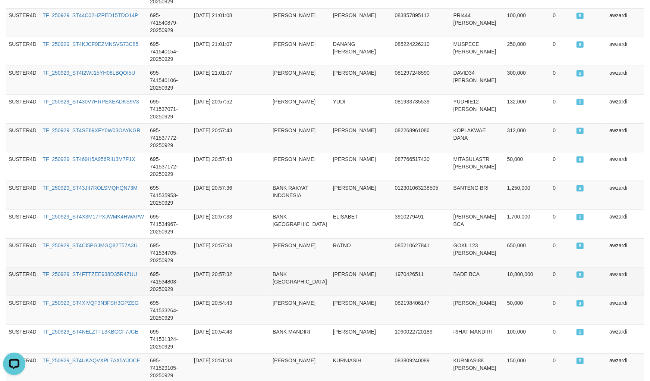
click at [340, 267] on td "ADE DAIN" at bounding box center [361, 281] width 62 height 29
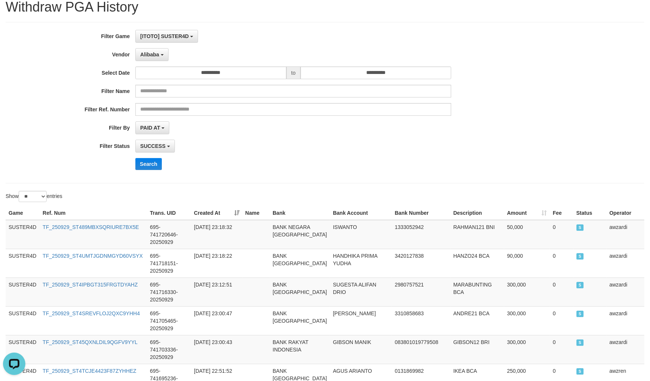
scroll to position [0, 0]
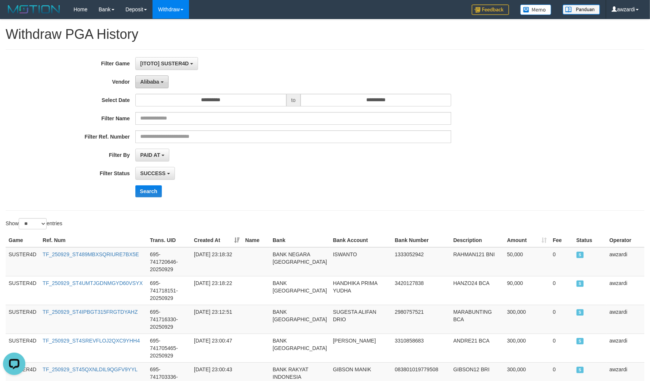
click at [149, 82] on span "Alibaba" at bounding box center [149, 82] width 19 height 6
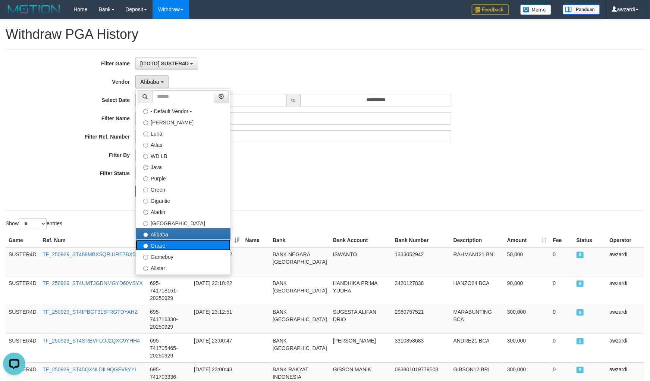
click at [159, 244] on label "Grape" at bounding box center [183, 244] width 95 height 11
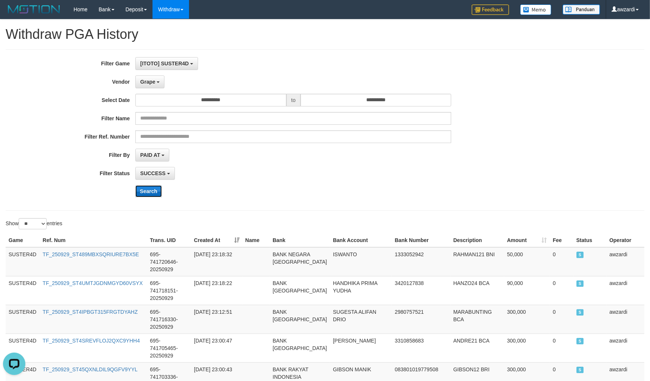
click at [143, 193] on button "Search" at bounding box center [148, 191] width 26 height 12
click at [479, 152] on div "**********" at bounding box center [271, 154] width 542 height 13
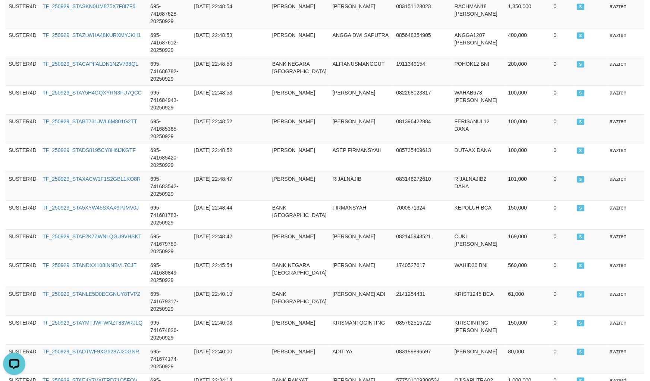
scroll to position [584, 0]
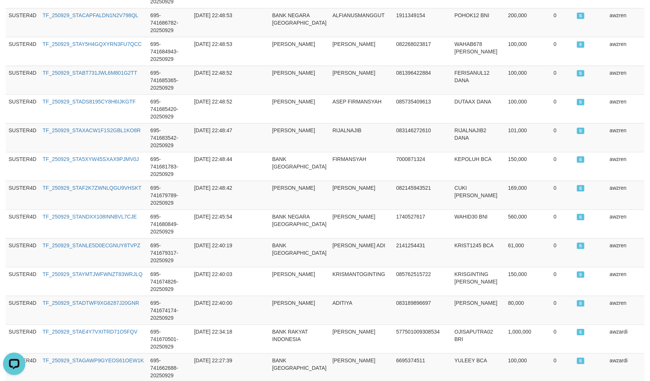
copy div
copy span "71,440,000"
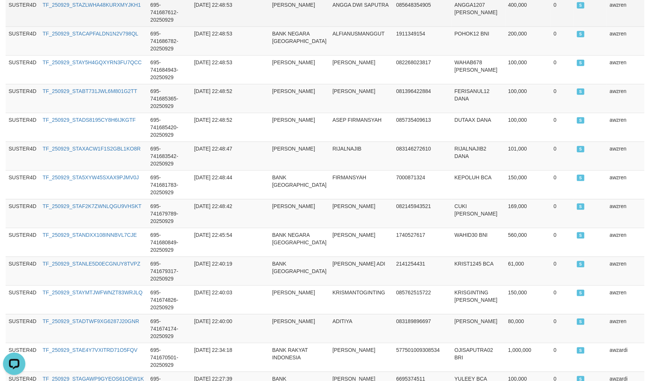
drag, startPoint x: 305, startPoint y: 215, endPoint x: 305, endPoint y: 210, distance: 5.2
click at [306, 211] on tbody "SUSTER4D TF_250929_STA52V7LXUD3D6UJ30S6 695-741738736-20250929 2025-09-29 23:33…" at bounding box center [325, 41] width 639 height 719
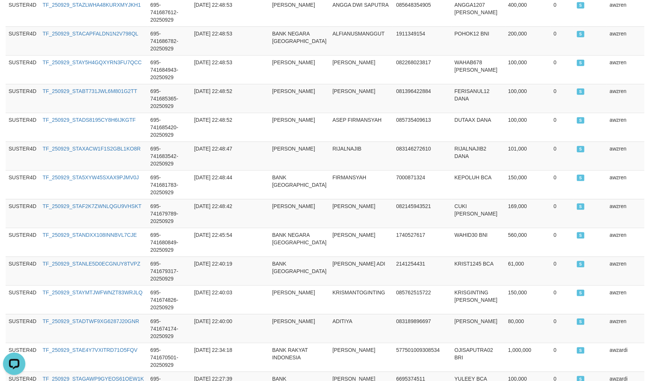
scroll to position [0, 0]
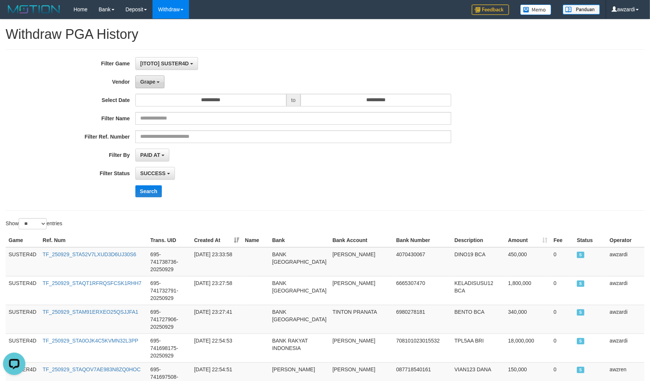
click at [155, 81] on button "Grape" at bounding box center [149, 81] width 29 height 13
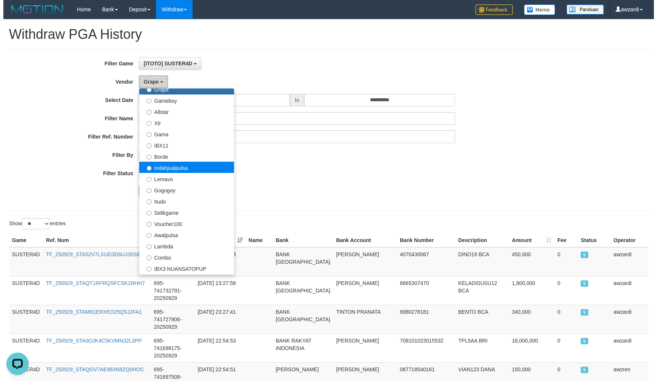
scroll to position [166, 0]
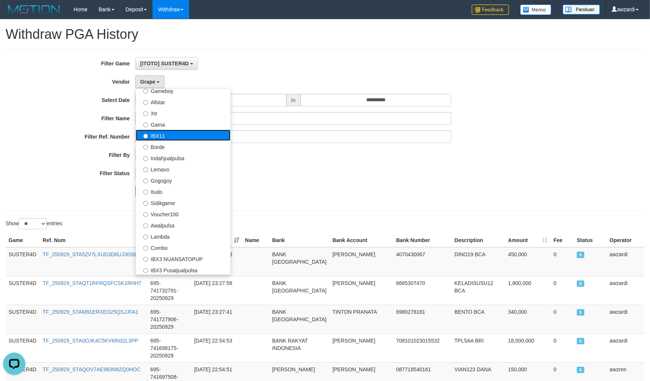
click at [160, 133] on label "IBX11" at bounding box center [183, 134] width 95 height 11
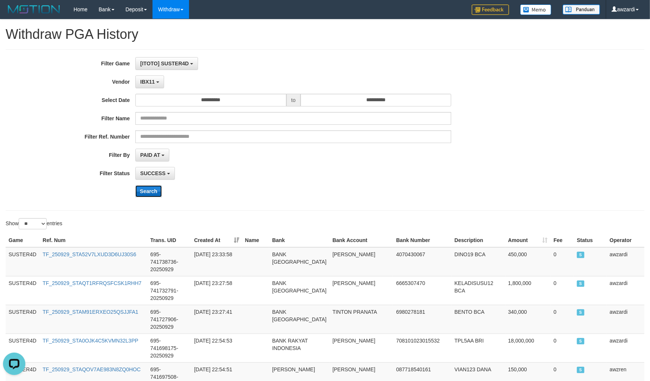
drag, startPoint x: 153, startPoint y: 191, endPoint x: 155, endPoint y: 138, distance: 52.3
click at [153, 190] on button "Search" at bounding box center [148, 191] width 26 height 12
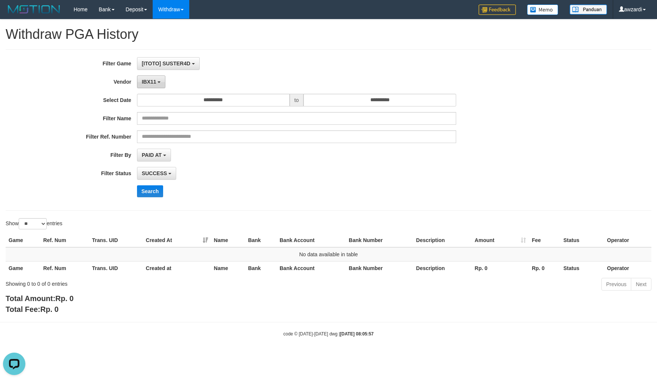
click at [151, 83] on span "IBX11" at bounding box center [149, 82] width 15 height 6
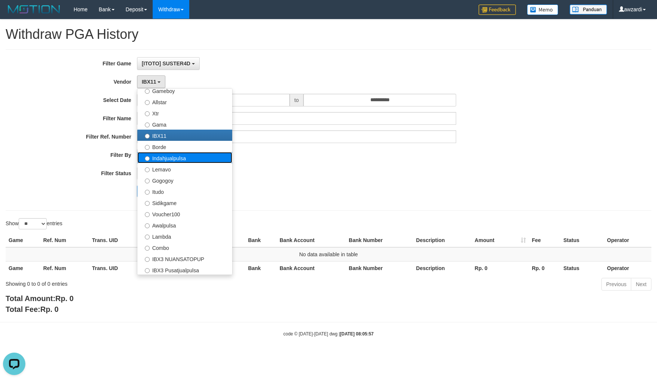
click at [171, 154] on label "Indahjualpulsa" at bounding box center [184, 157] width 95 height 11
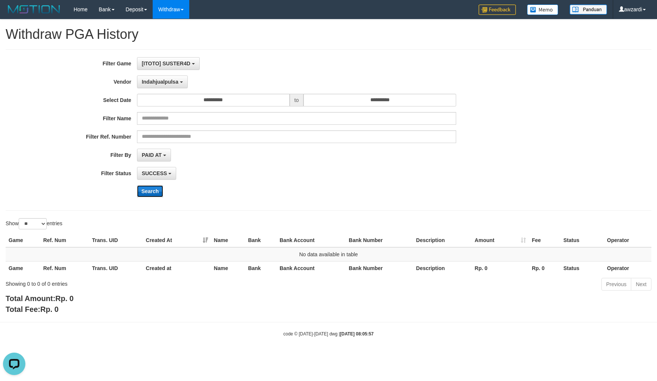
click at [152, 190] on button "Search" at bounding box center [150, 191] width 26 height 12
click at [157, 77] on button "Indahjualpulsa" at bounding box center [162, 81] width 51 height 13
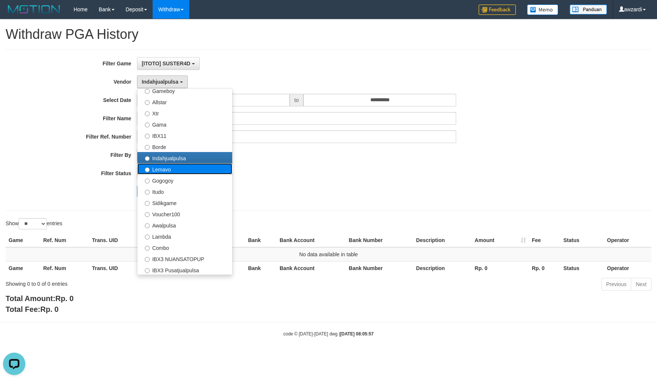
click at [162, 169] on label "Lemavo" at bounding box center [184, 168] width 95 height 11
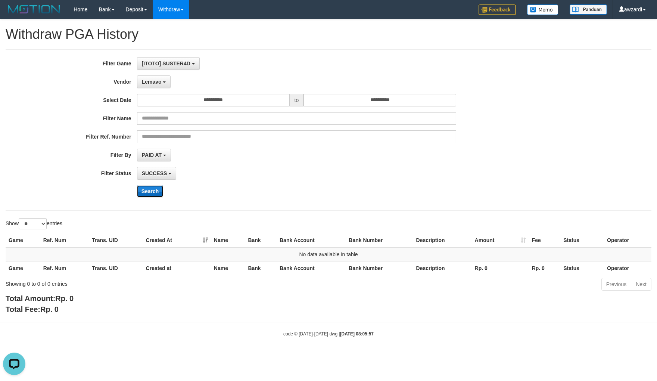
click at [143, 187] on button "Search" at bounding box center [150, 191] width 26 height 12
click at [161, 78] on button "Lemavo" at bounding box center [154, 81] width 34 height 13
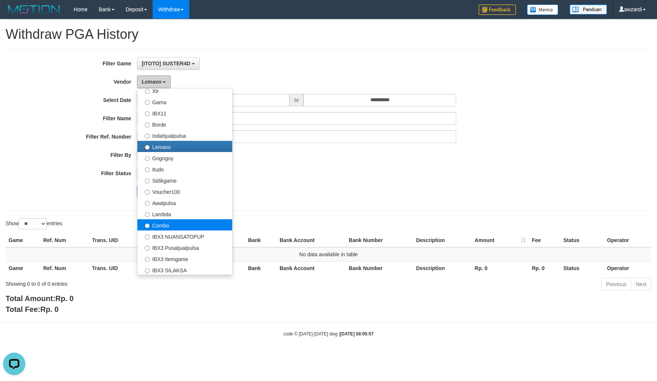
scroll to position [207, 0]
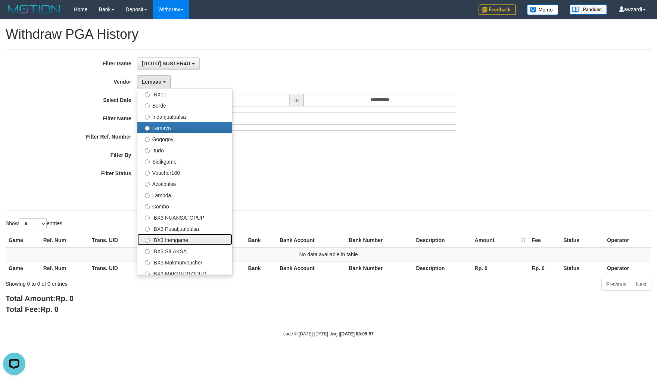
drag, startPoint x: 181, startPoint y: 239, endPoint x: 177, endPoint y: 232, distance: 7.7
click at [181, 240] on label "IBX3 Itemgame" at bounding box center [184, 239] width 95 height 11
select select "**********"
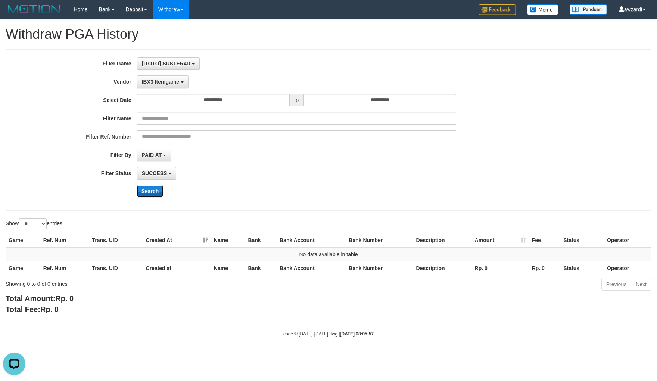
click at [147, 187] on button "Search" at bounding box center [150, 191] width 26 height 12
click at [207, 289] on div "Showing 0 to 0 of 0 entries Previous Next" at bounding box center [328, 285] width 657 height 16
click at [212, 314] on div "Total Amount: Rp. 0 Total Fee: Rp. 0" at bounding box center [328, 303] width 645 height 21
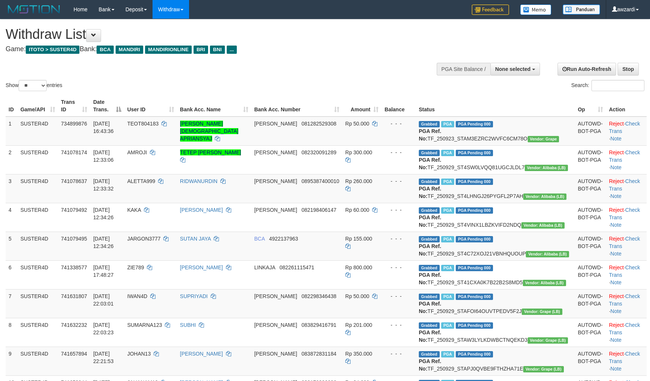
select select
select select "**"
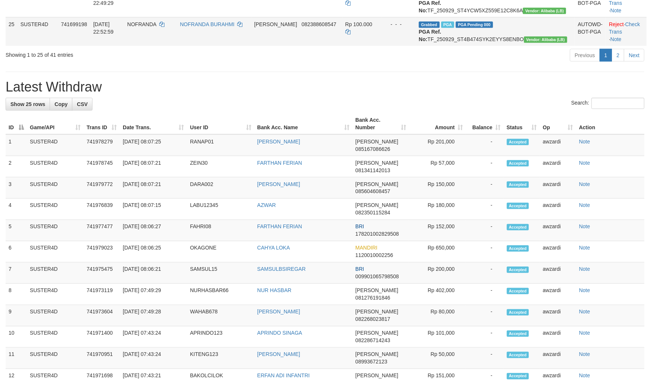
scroll to position [788, 0]
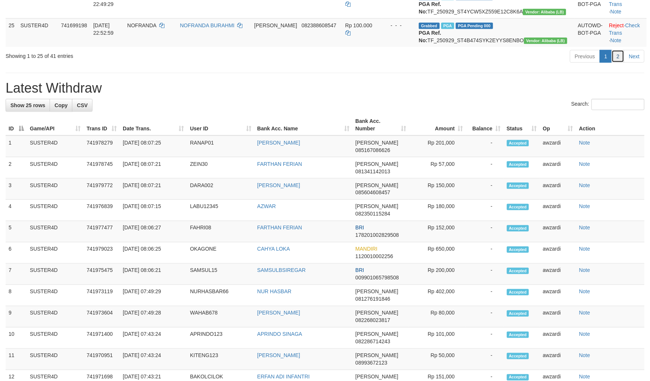
click at [618, 63] on link "2" at bounding box center [618, 56] width 13 height 13
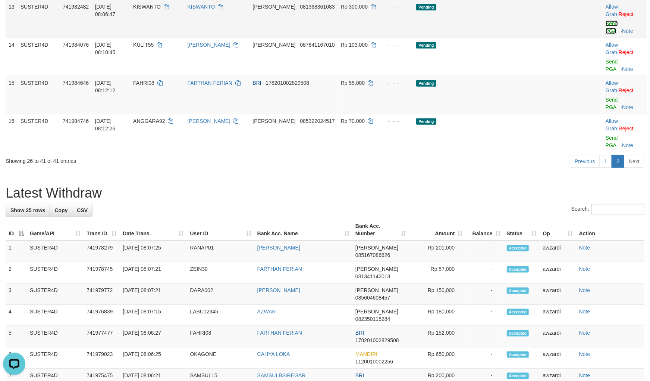
click at [606, 34] on link "Send PGA" at bounding box center [612, 27] width 12 height 13
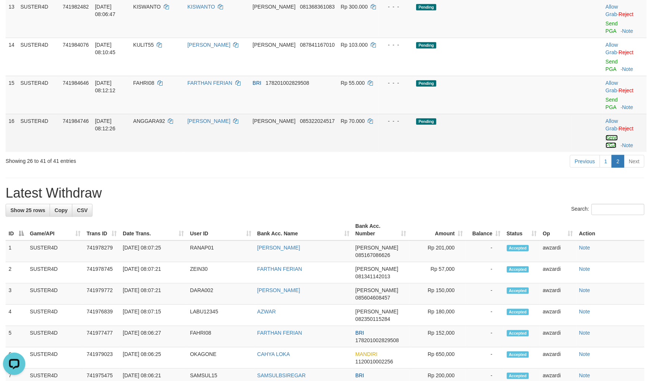
click at [606, 148] on link "Send PGA" at bounding box center [612, 141] width 12 height 13
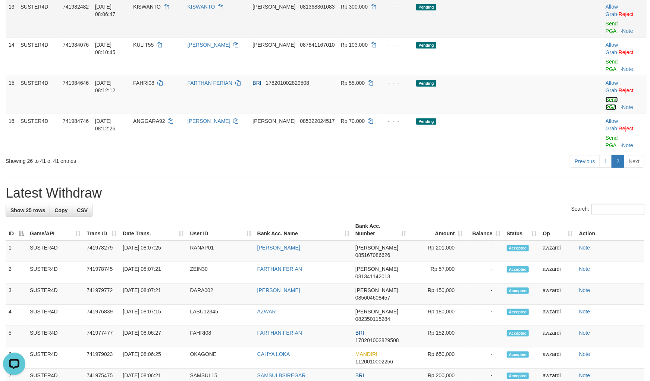
drag, startPoint x: 604, startPoint y: 151, endPoint x: 363, endPoint y: 101, distance: 246.0
click at [606, 110] on link "Send PGA" at bounding box center [612, 103] width 12 height 13
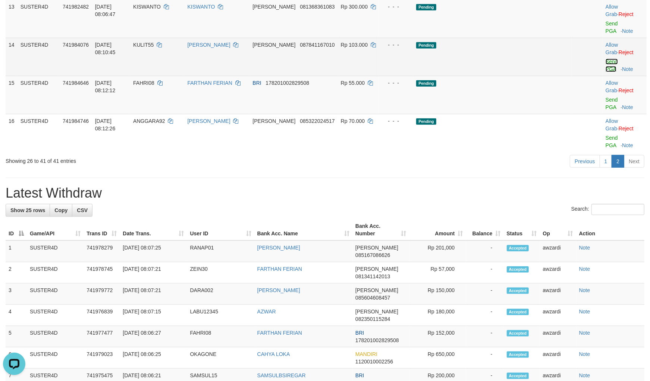
click at [606, 72] on link "Send PGA" at bounding box center [612, 65] width 12 height 13
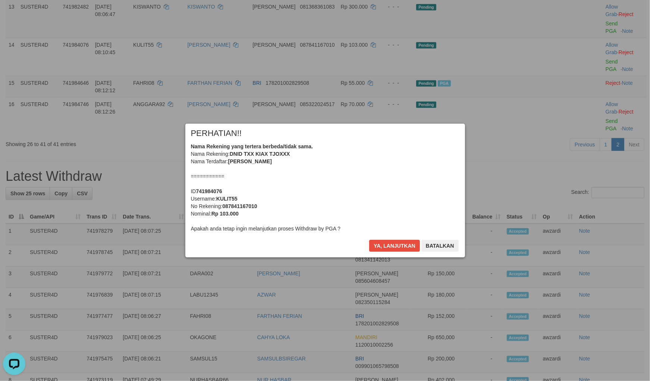
drag, startPoint x: 257, startPoint y: 198, endPoint x: 370, endPoint y: 225, distance: 115.4
click at [259, 198] on div "Nama Rekening yang tertera berbeda/tidak sama. Nama Rekening: DNID TXX KIAX TJO…" at bounding box center [325, 188] width 269 height 90
click at [385, 248] on button "Ya, lanjutkan" at bounding box center [394, 246] width 51 height 12
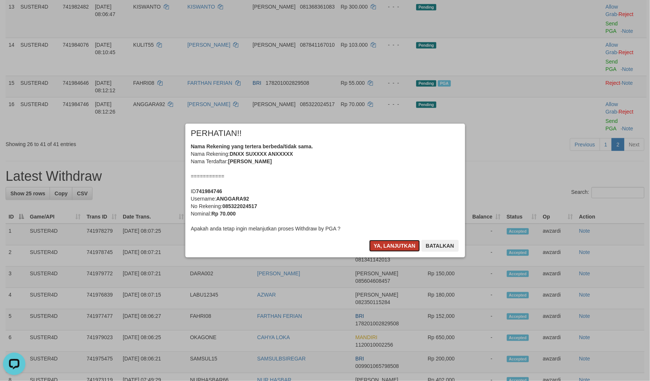
click at [389, 247] on button "Ya, lanjutkan" at bounding box center [394, 246] width 51 height 12
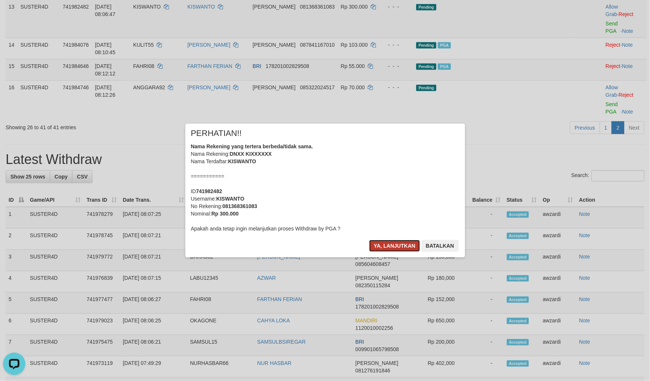
click at [390, 246] on button "Ya, lanjutkan" at bounding box center [394, 246] width 51 height 12
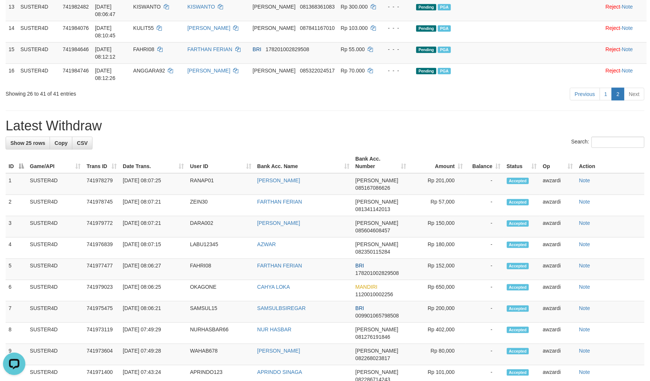
click at [220, 133] on h1 "Latest Withdraw" at bounding box center [325, 125] width 639 height 15
click at [228, 164] on div "**********" at bounding box center [325, 145] width 650 height 1174
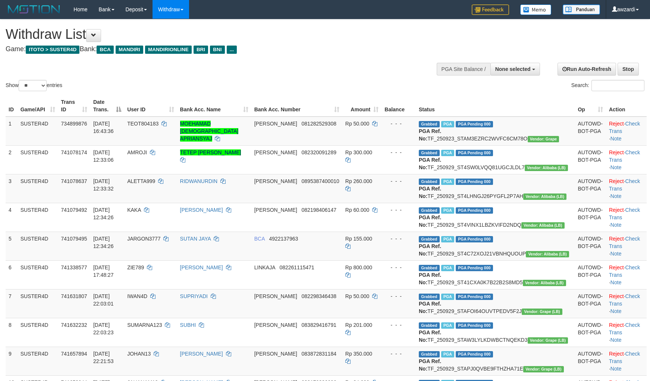
select select
select select "**"
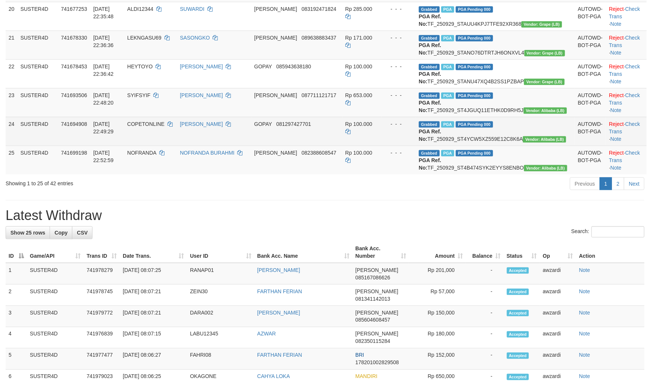
scroll to position [780, 0]
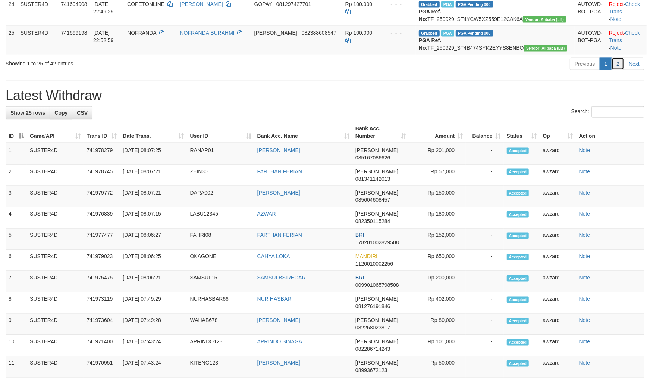
click at [619, 70] on link "2" at bounding box center [618, 63] width 13 height 13
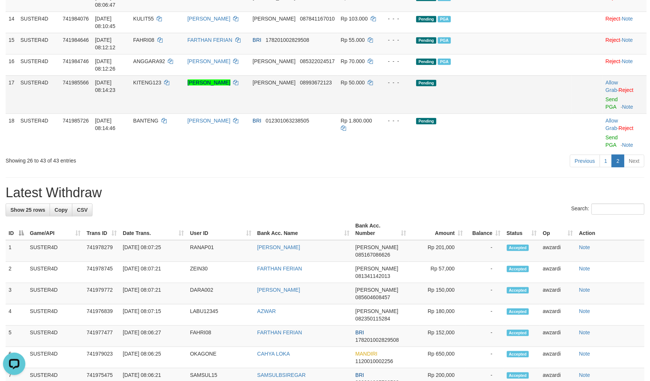
scroll to position [0, 0]
click at [606, 110] on link "Send PGA" at bounding box center [612, 102] width 12 height 13
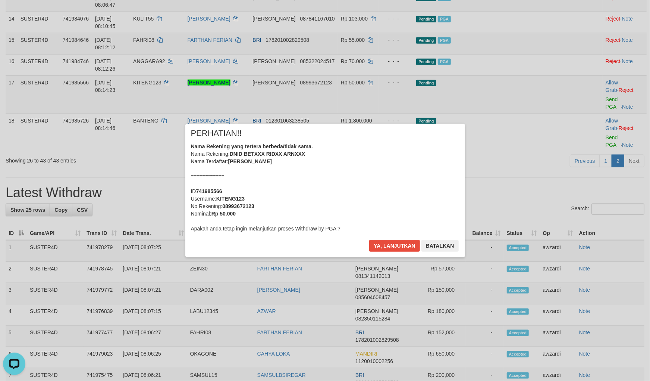
click at [606, 173] on div "× PERHATIAN!! Nama Rekening yang tertera berbeda/tidak sama. Nama Rekening: DNI…" at bounding box center [325, 190] width 650 height 163
click at [400, 246] on button "Ya, lanjutkan" at bounding box center [394, 246] width 51 height 12
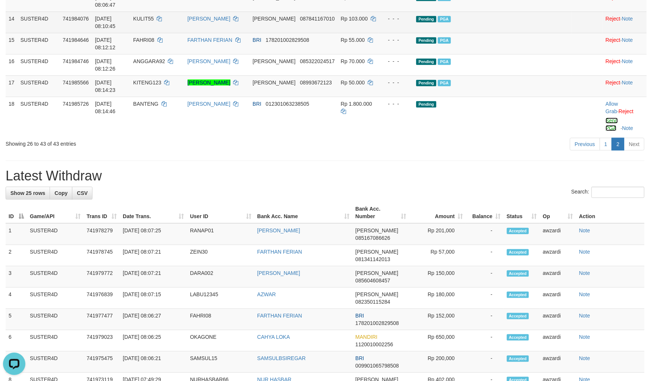
drag, startPoint x: 605, startPoint y: 165, endPoint x: 373, endPoint y: 95, distance: 242.3
click at [606, 131] on link "Send PGA" at bounding box center [612, 124] width 12 height 13
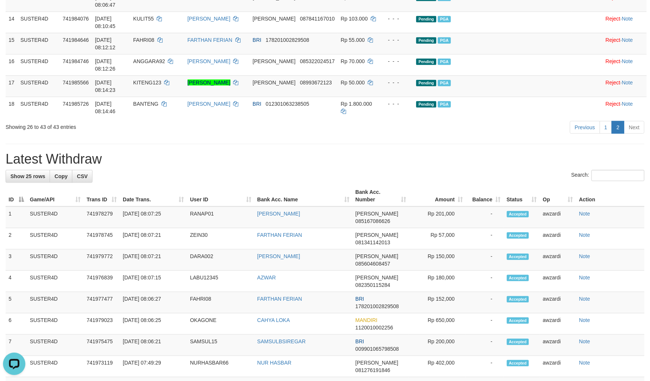
drag, startPoint x: 187, startPoint y: 199, endPoint x: 205, endPoint y: 198, distance: 18.7
click at [188, 166] on h1 "Latest Withdraw" at bounding box center [325, 158] width 639 height 15
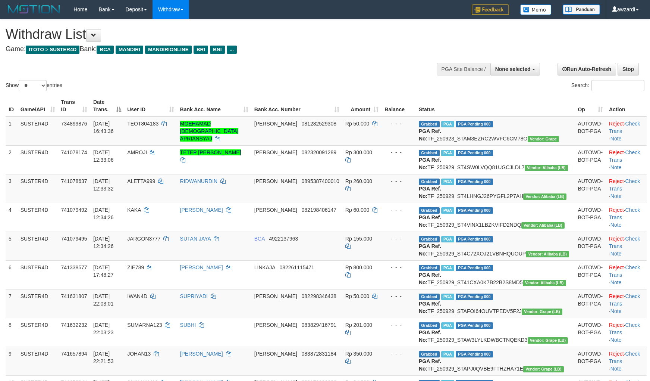
select select
select select "**"
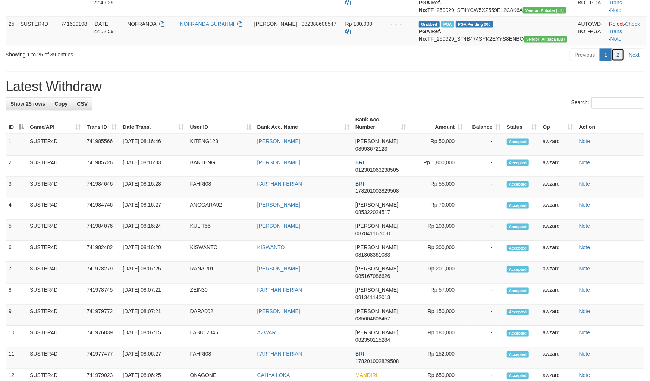
click at [622, 61] on link "2" at bounding box center [618, 55] width 13 height 13
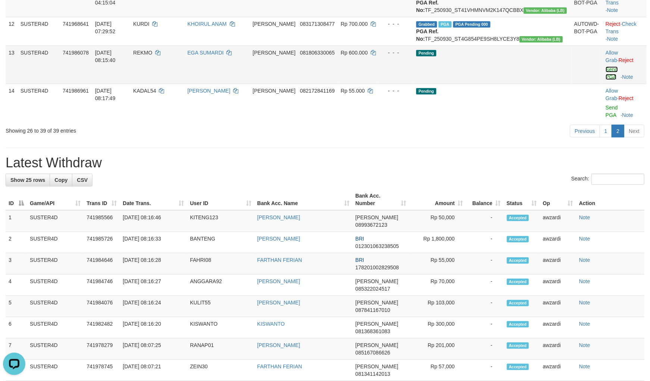
click at [606, 80] on link "Send PGA" at bounding box center [612, 72] width 12 height 13
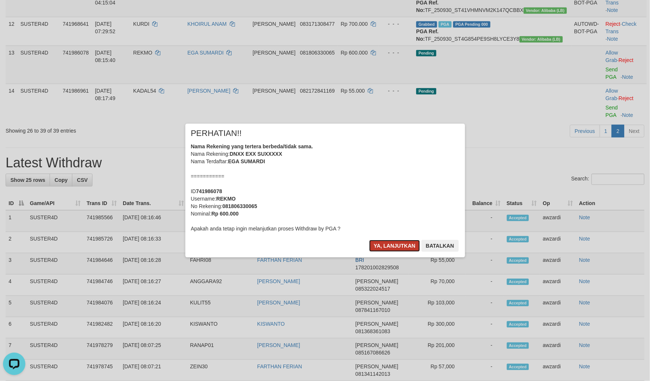
click at [396, 241] on button "Ya, lanjutkan" at bounding box center [394, 246] width 51 height 12
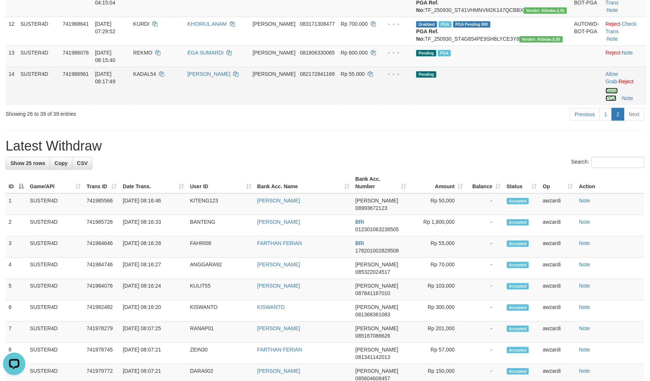
click at [606, 101] on link "Send PGA" at bounding box center [612, 94] width 12 height 13
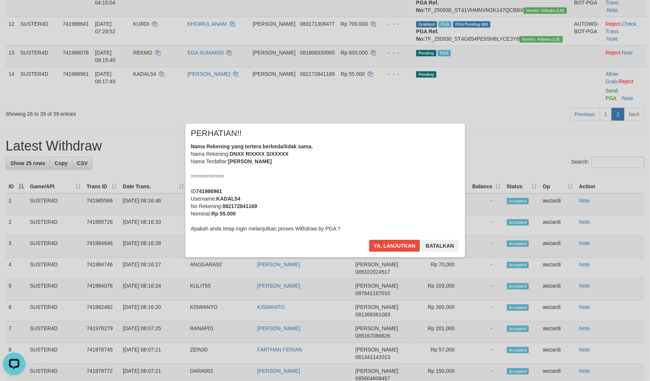
drag, startPoint x: 410, startPoint y: 227, endPoint x: 404, endPoint y: 242, distance: 16.1
click at [410, 228] on div "Nama Rekening yang tertera berbeda/tidak sama. Nama Rekening: DNXX RIXXXX SIXXX…" at bounding box center [325, 188] width 269 height 90
drag, startPoint x: 404, startPoint y: 242, endPoint x: 415, endPoint y: 241, distance: 10.8
click at [404, 243] on button "Ya, lanjutkan" at bounding box center [394, 246] width 51 height 12
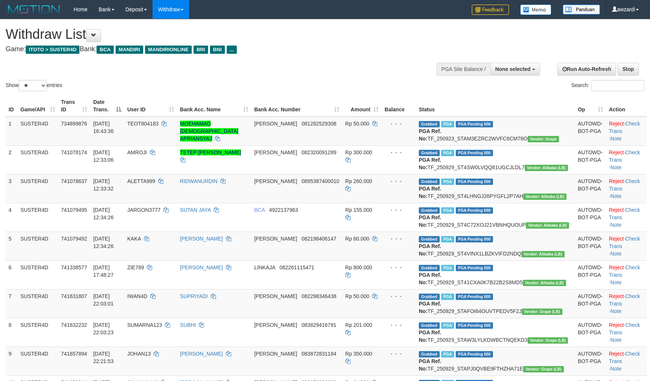
select select
select select "**"
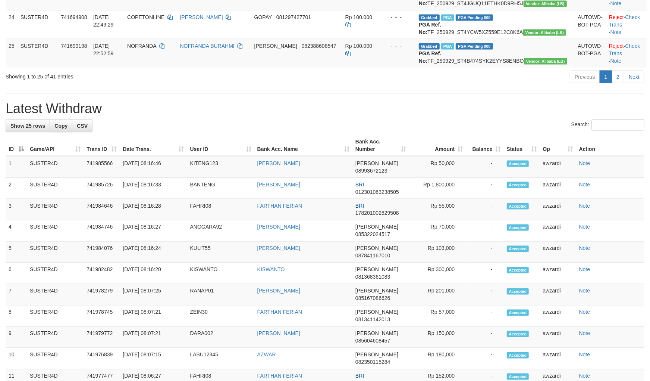
scroll to position [858, 0]
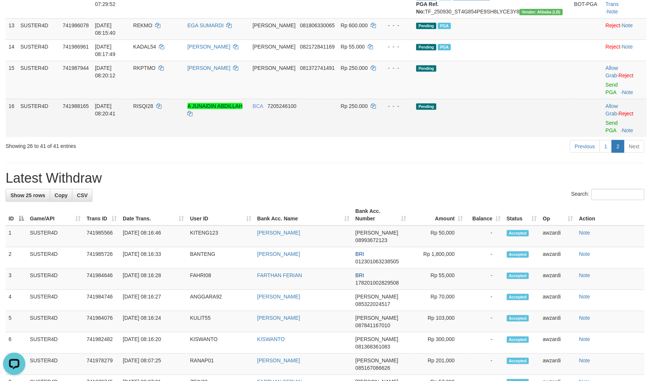
scroll to position [0, 0]
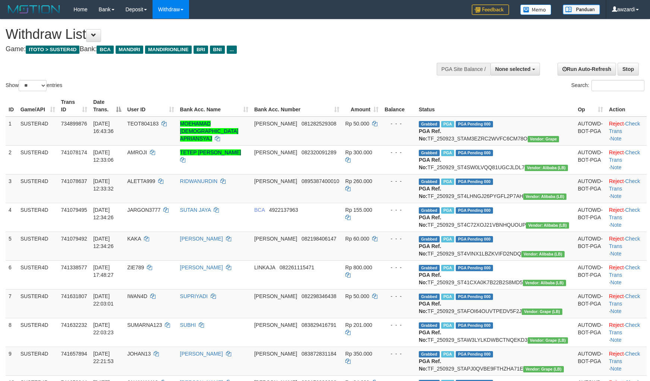
select select
select select "**"
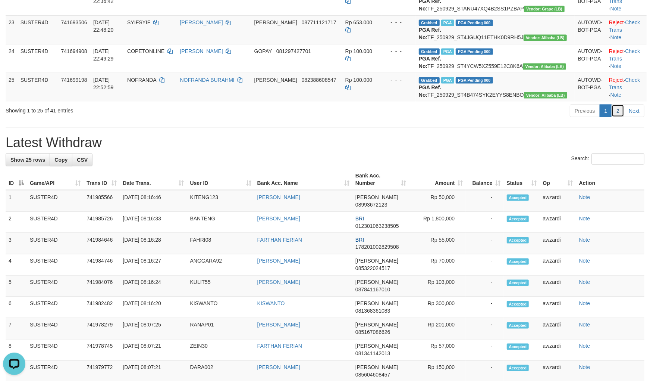
click at [617, 117] on link "2" at bounding box center [618, 110] width 13 height 13
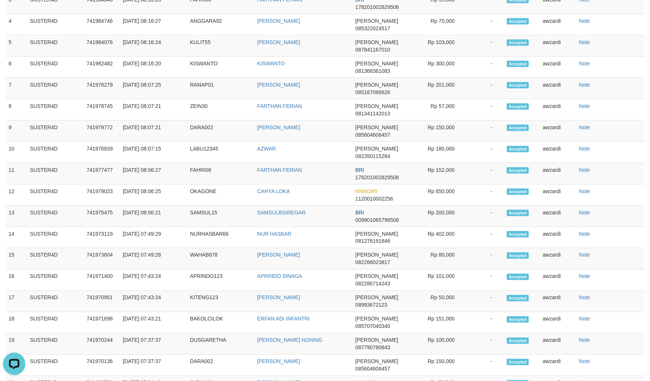
scroll to position [488, 0]
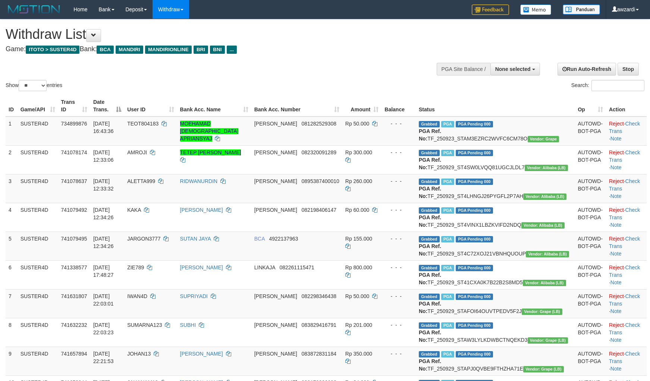
select select
select select "**"
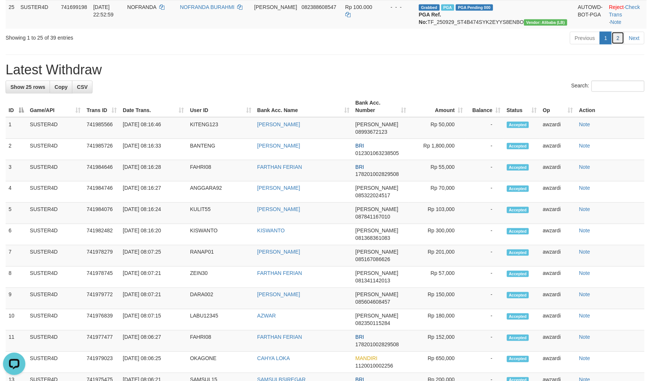
click at [623, 44] on link "2" at bounding box center [618, 38] width 13 height 13
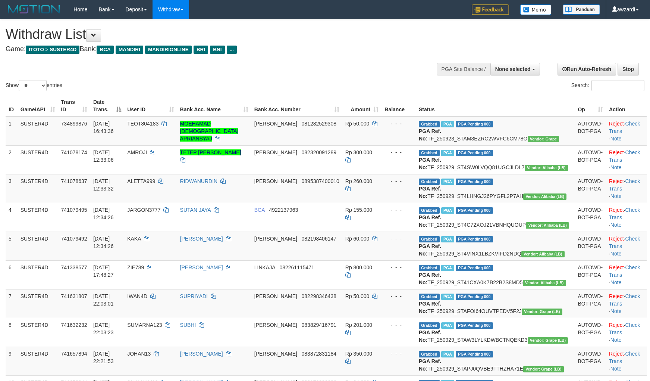
select select
select select "**"
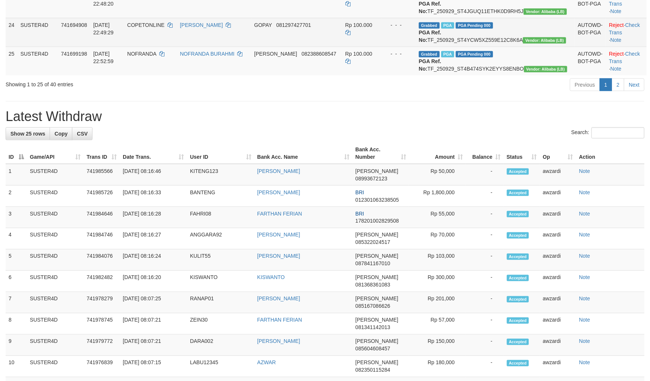
scroll to position [760, 0]
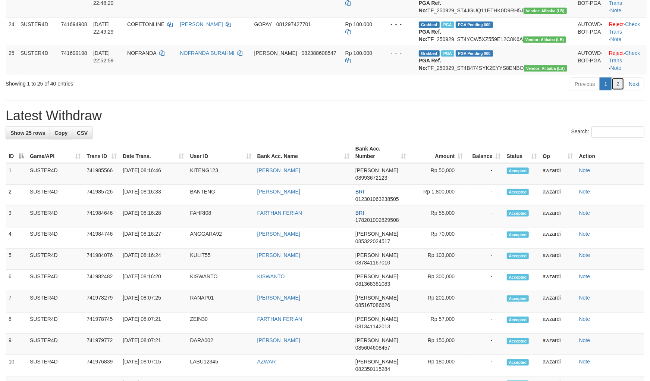
click at [615, 90] on link "2" at bounding box center [618, 84] width 13 height 13
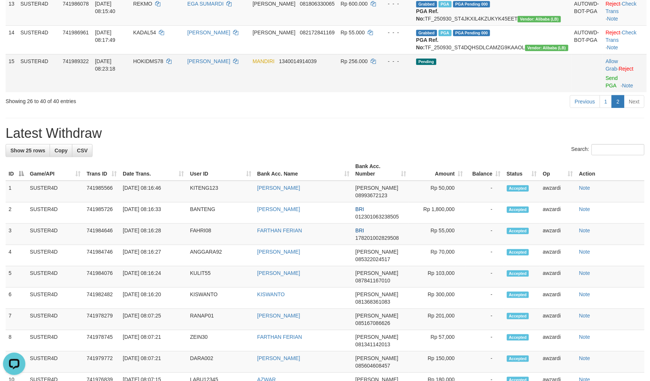
scroll to position [0, 0]
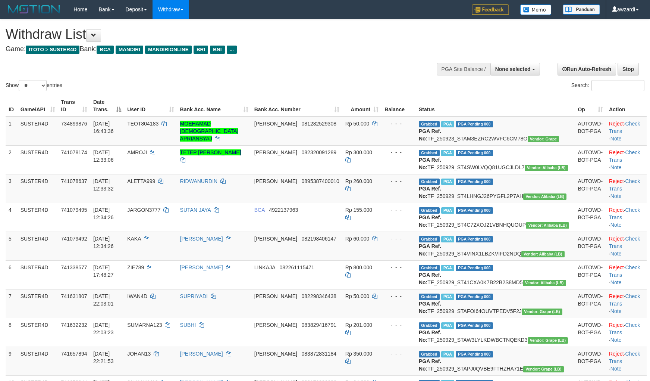
select select
select select "**"
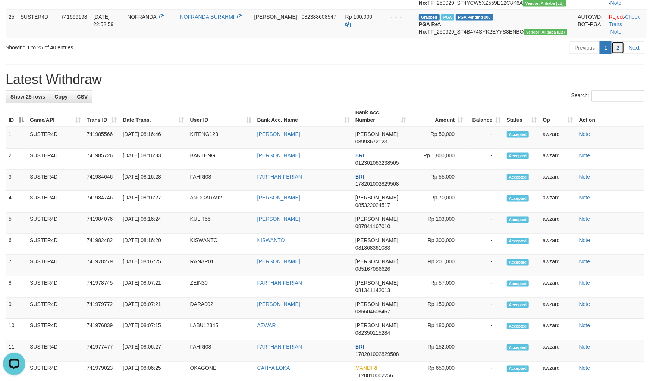
click at [619, 54] on link "2" at bounding box center [618, 47] width 13 height 13
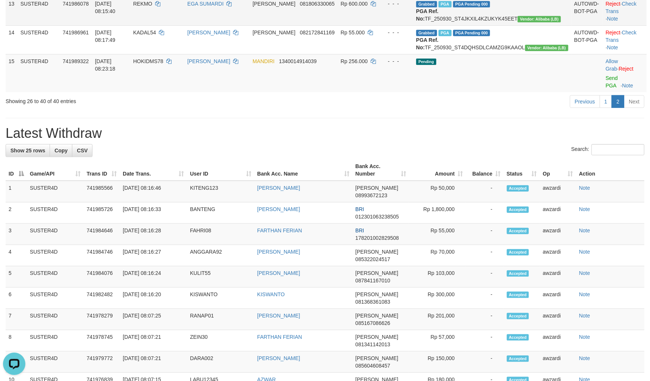
click at [152, 7] on span "REKMO" at bounding box center [142, 4] width 19 height 6
copy td "REKMO"
click at [152, 7] on span "REKMO" at bounding box center [142, 4] width 19 height 6
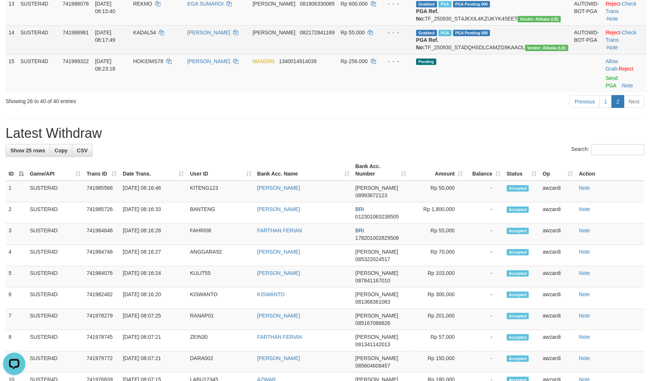
click at [165, 54] on td "KADAL54" at bounding box center [157, 39] width 54 height 29
copy td "KADAL54"
click at [165, 54] on td "KADAL54" at bounding box center [157, 39] width 54 height 29
click at [168, 54] on td "KADAL54" at bounding box center [157, 39] width 54 height 29
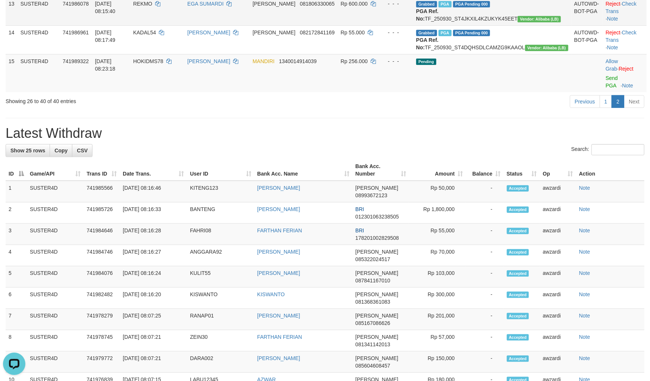
click at [527, 25] on td "Grabbed PGA PGA Pending 000 PGA Ref. No: TF_250930_ST4JKXIL4KZUKYK45EET Vendor:…" at bounding box center [492, 11] width 158 height 29
click at [525, 25] on td "Grabbed PGA PGA Pending 000 PGA Ref. No: TF_250930_ST4JKXIL4KZUKYK45EET Vendor:…" at bounding box center [492, 11] width 158 height 29
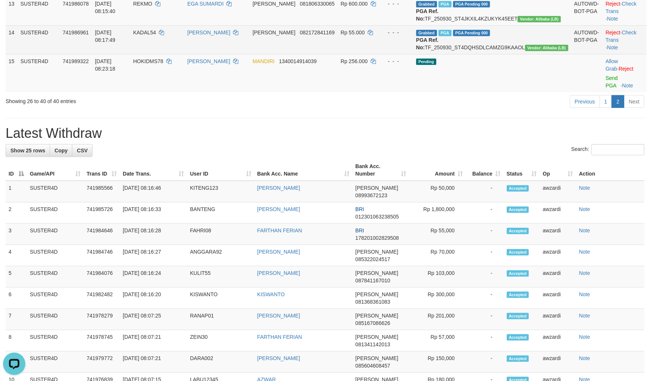
click at [505, 54] on td "Grabbed PGA PGA Pending 000 PGA Ref. No: TF_250930_ST4DQHSDLCAMZG9KAAOL Vendor:…" at bounding box center [492, 39] width 158 height 29
copy td ":"
click at [505, 54] on td "Grabbed PGA PGA Pending 000 PGA Ref. No: TF_250930_ST4DQHSDLCAMZG9KAAOL Vendor:…" at bounding box center [492, 39] width 158 height 29
click at [507, 54] on td "Grabbed PGA PGA Pending 000 PGA Ref. No: TF_250930_ST4DQHSDLCAMZG9KAAOL Vendor:…" at bounding box center [492, 39] width 158 height 29
copy td "TF_250930_ST4DQHSDLCAMZG9KAAOL"
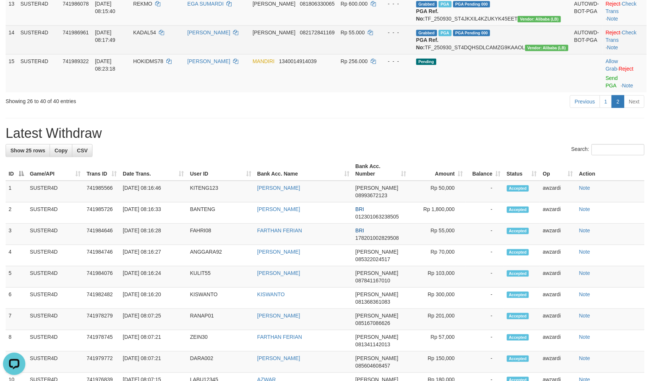
click at [507, 54] on td "Grabbed PGA PGA Pending 000 PGA Ref. No: TF_250930_ST4DQHSDLCAMZG9KAAOL Vendor:…" at bounding box center [492, 39] width 158 height 29
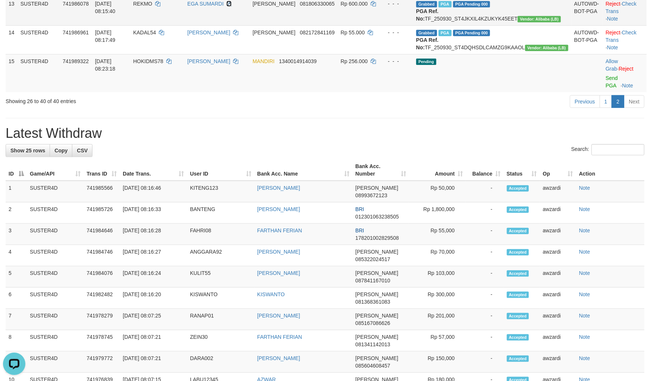
click at [232, 6] on icon at bounding box center [228, 3] width 5 height 5
copy td "TF_250930_ST4DQHSDLCAMZG9KAAOL"
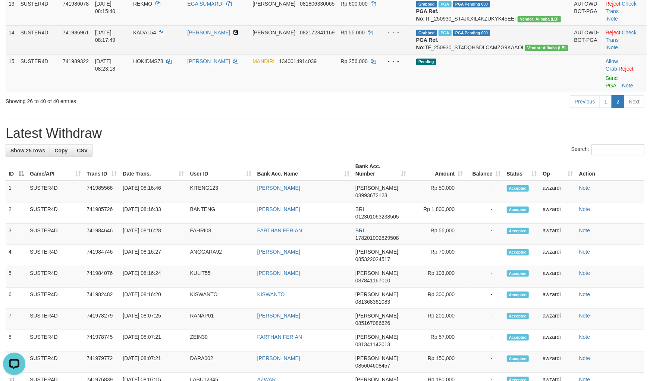
click at [238, 35] on icon at bounding box center [235, 32] width 5 height 5
